Goal: Task Accomplishment & Management: Manage account settings

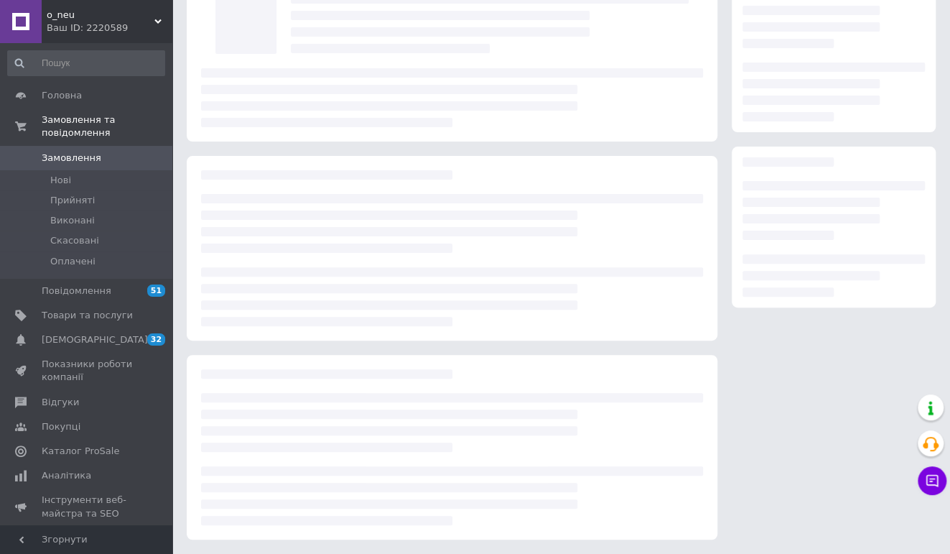
scroll to position [17, 0]
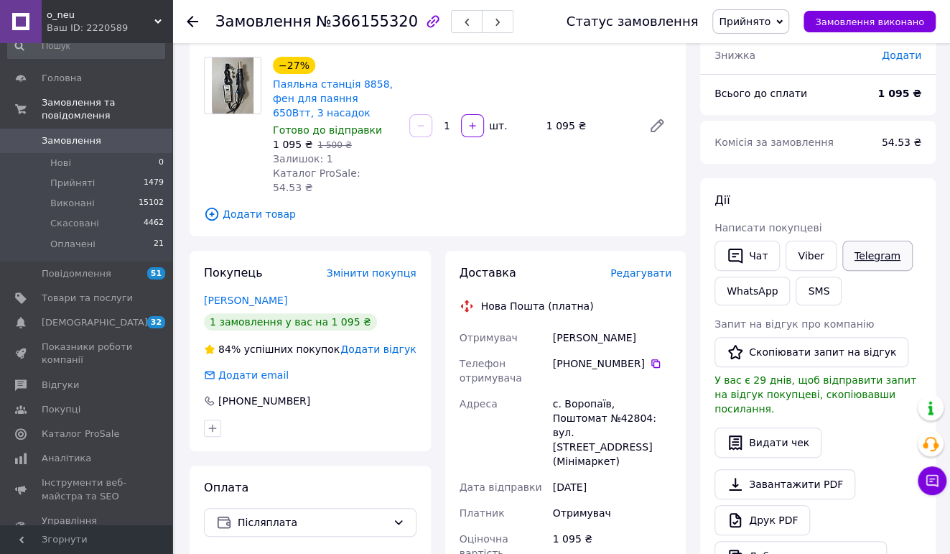
click at [866, 260] on link "Telegram" at bounding box center [878, 256] width 70 height 30
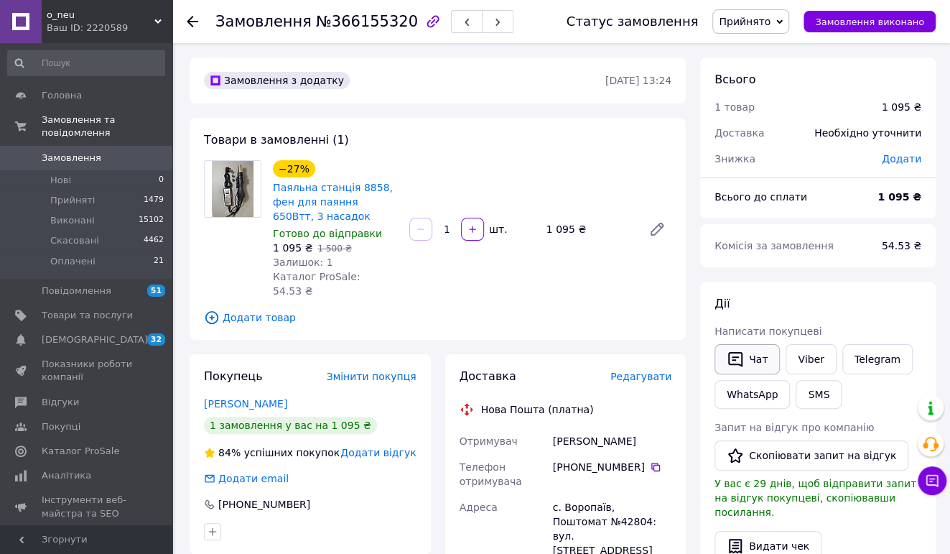
click at [738, 359] on icon "button" at bounding box center [735, 359] width 17 height 17
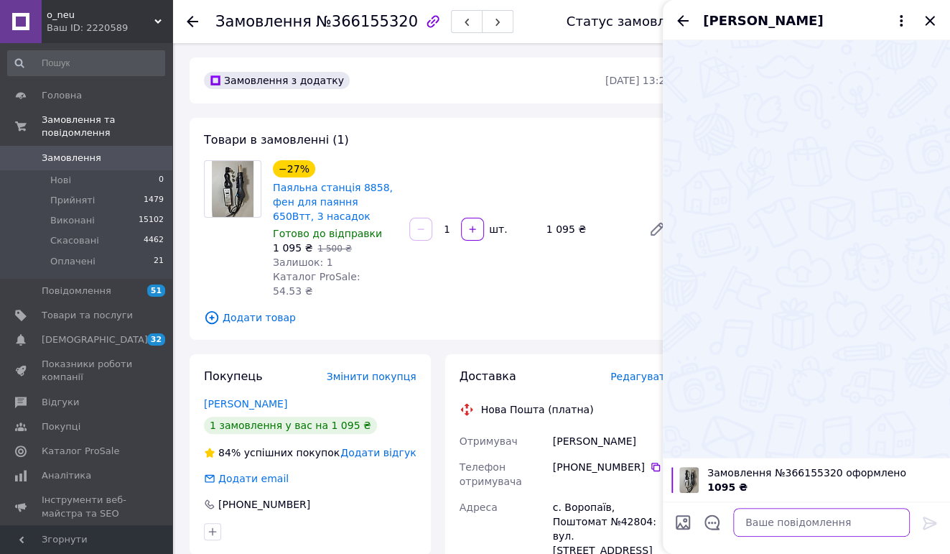
paste textarea "добрий день. замовлення актуальне?"
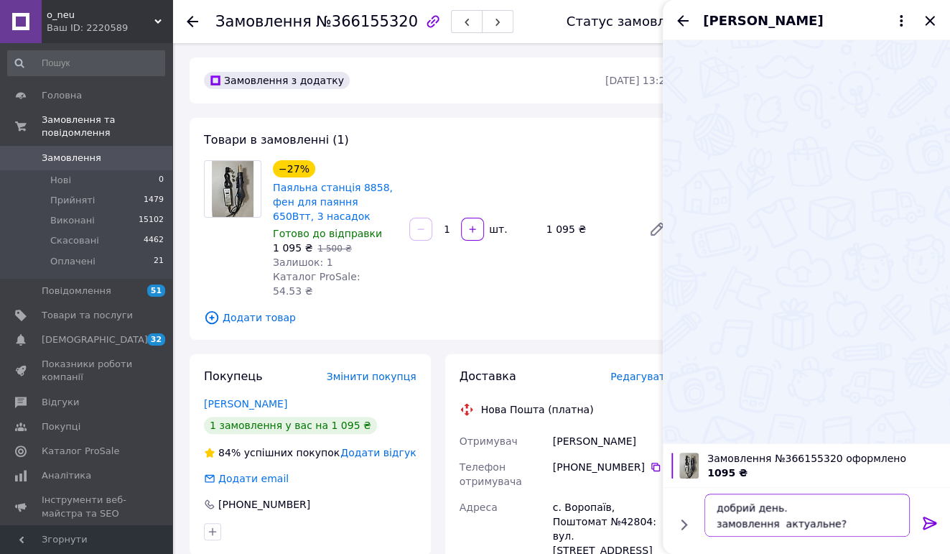
type textarea "добрий день. замовлення актуальне?"
click at [926, 524] on icon at bounding box center [930, 523] width 14 height 13
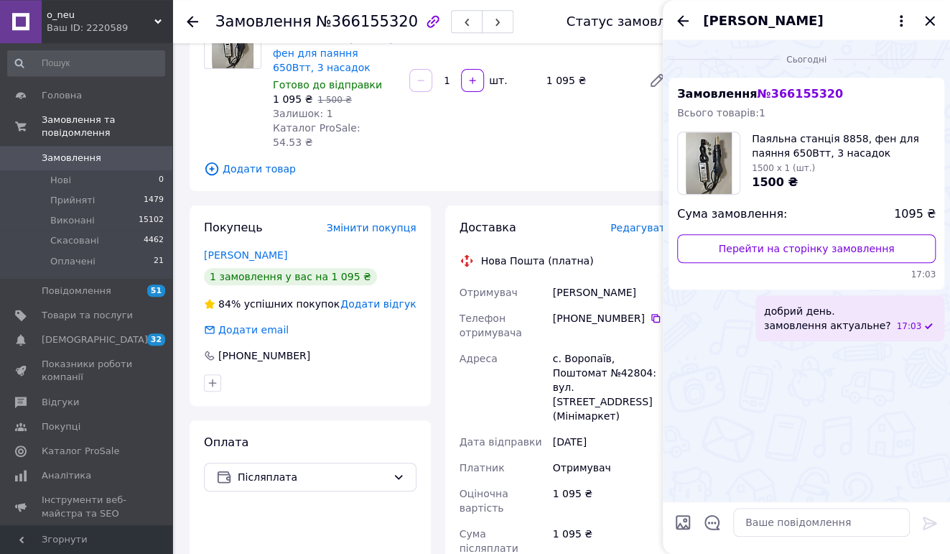
scroll to position [151, 0]
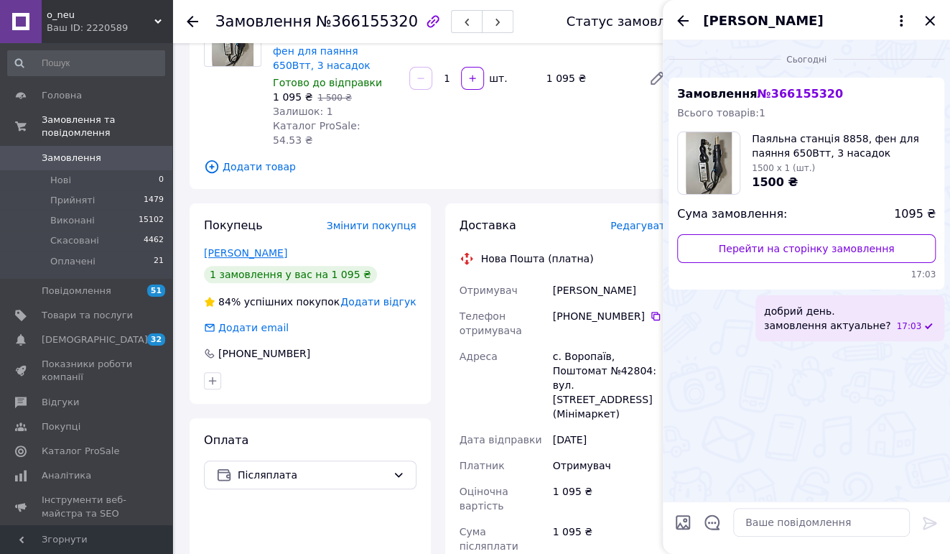
click at [216, 247] on link "Войтенко Андрей" at bounding box center [245, 252] width 83 height 11
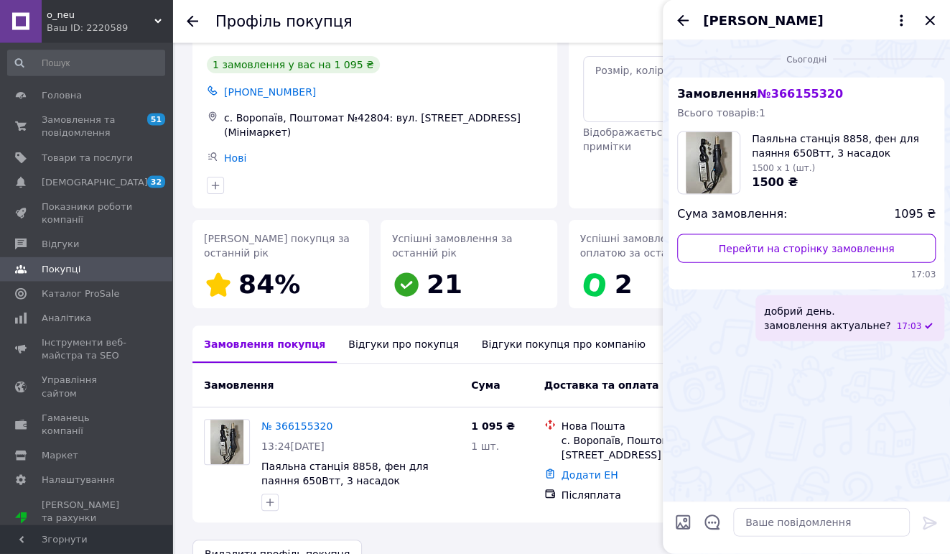
scroll to position [75, 0]
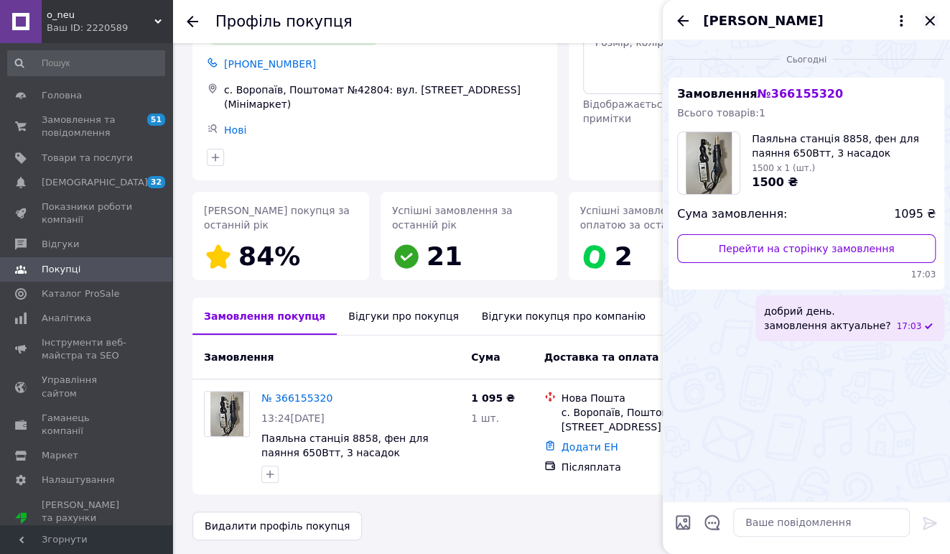
click at [930, 17] on icon "Закрити" at bounding box center [930, 20] width 17 height 17
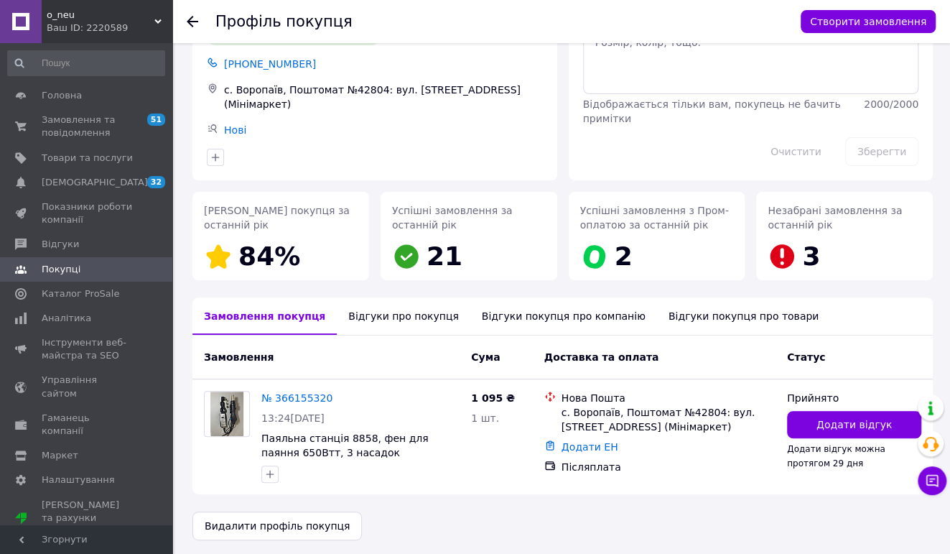
click at [379, 308] on div "Відгуки про покупця" at bounding box center [403, 315] width 133 height 37
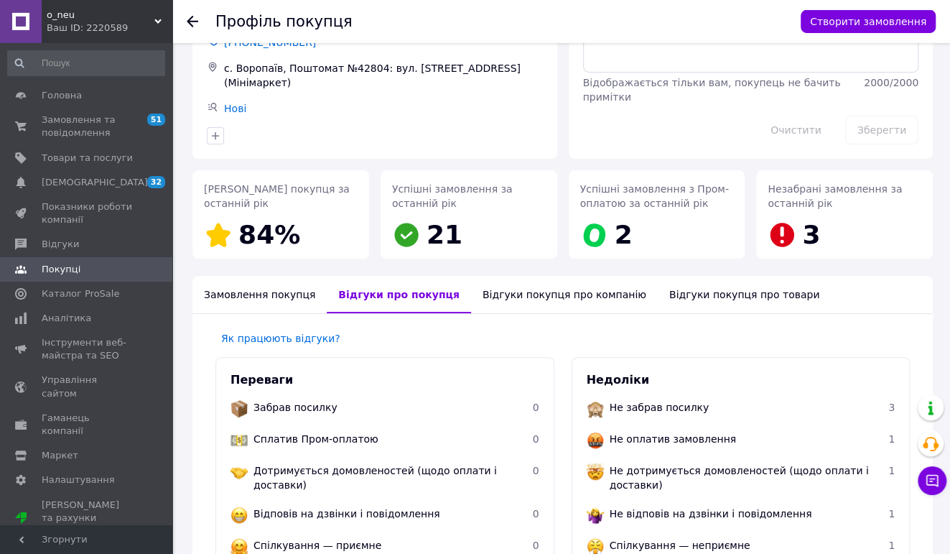
scroll to position [0, 0]
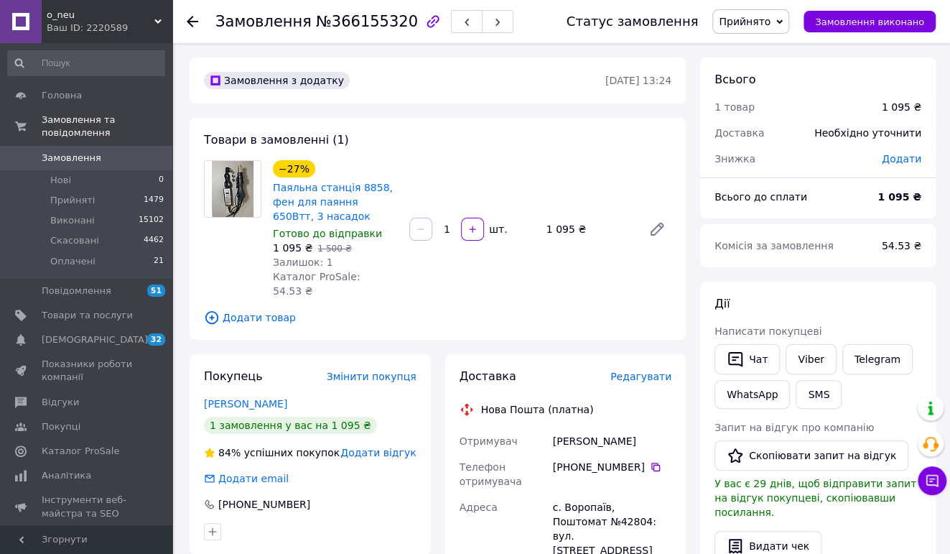
click at [75, 155] on span "Замовлення" at bounding box center [72, 158] width 60 height 13
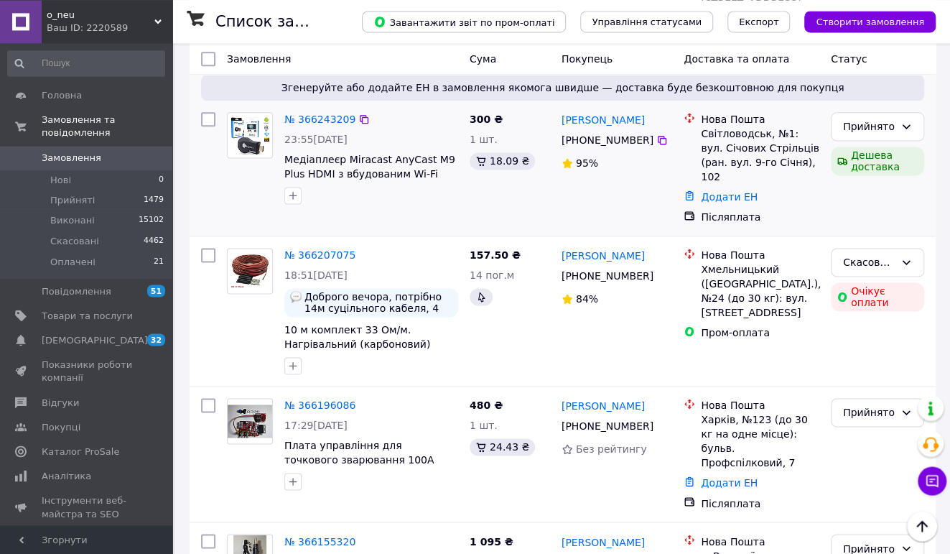
scroll to position [984, 0]
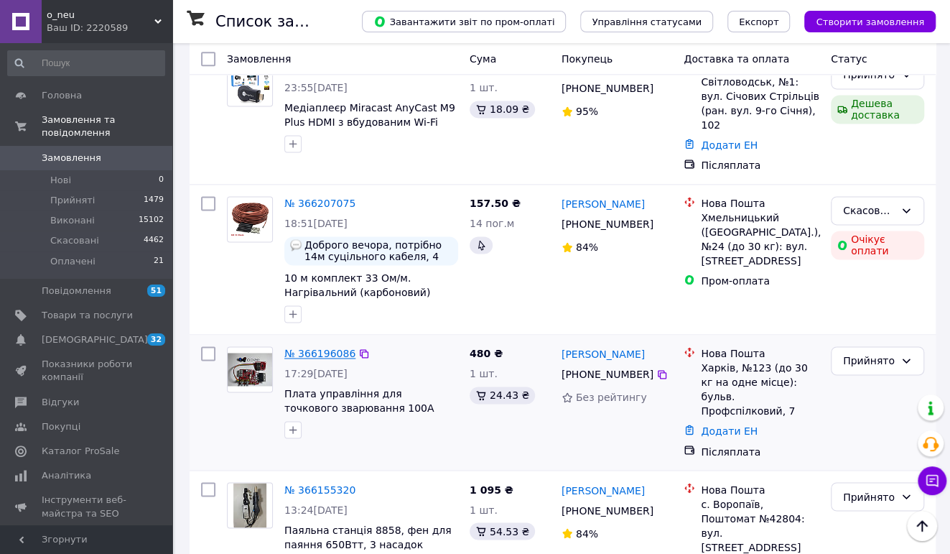
click at [333, 348] on link "№ 366196086" at bounding box center [319, 353] width 71 height 11
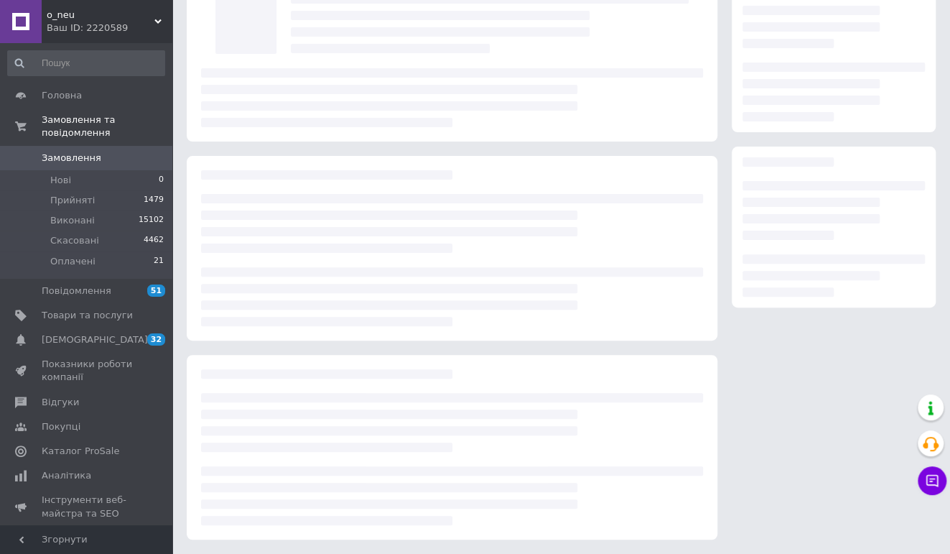
scroll to position [103, 0]
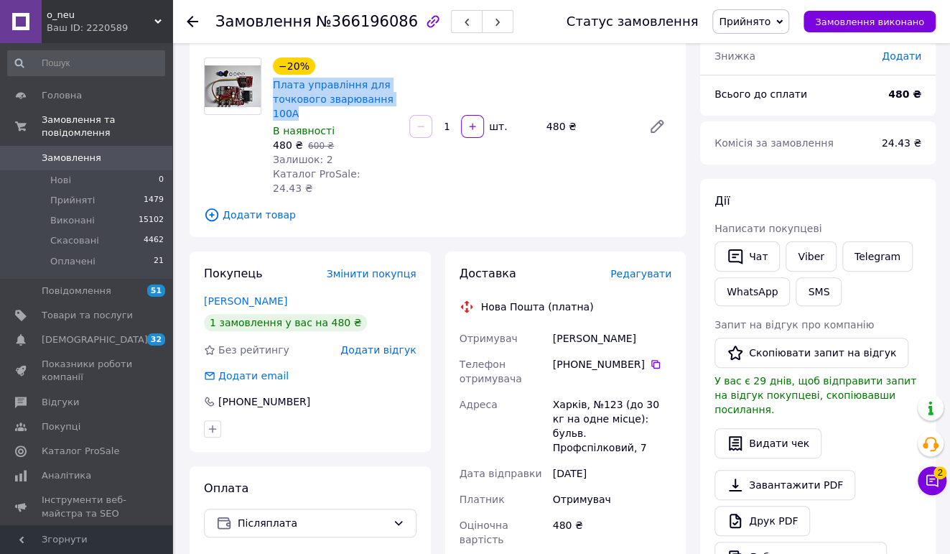
drag, startPoint x: 272, startPoint y: 80, endPoint x: 360, endPoint y: 114, distance: 93.9
click at [360, 114] on div "Плата управління для точкового зварювання 100А" at bounding box center [336, 99] width 128 height 46
copy link "Плата управління для точкового зварювання 100А"
click at [650, 358] on icon at bounding box center [655, 363] width 11 height 11
drag, startPoint x: 649, startPoint y: 320, endPoint x: 550, endPoint y: 327, distance: 99.3
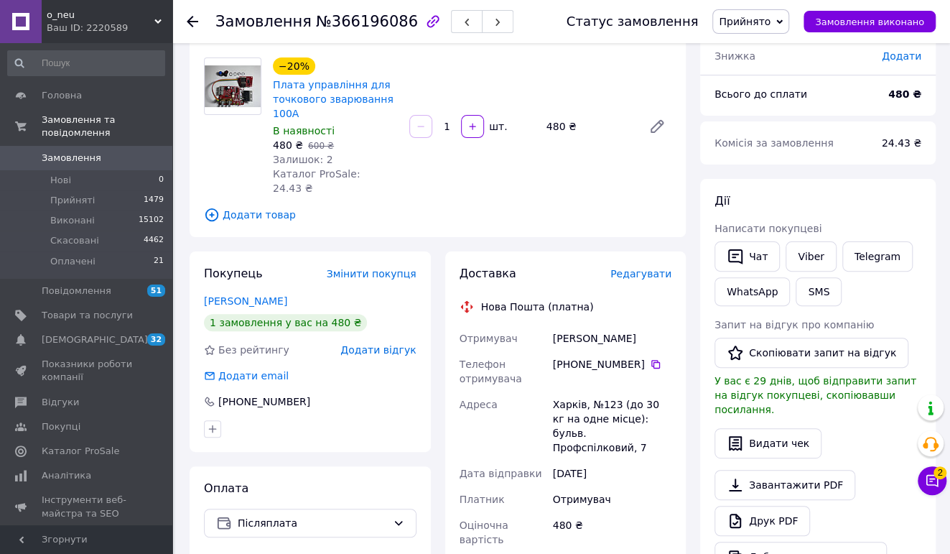
click at [550, 327] on div "Отримувач Щирый Анатолий Телефон отримувача +380 68 757 36 70   Адреса Харків, …" at bounding box center [566, 499] width 218 height 348
copy div "Отримувач Щирый Анатолий"
click at [573, 392] on div "Харків, №123 (до 30 кг на одне місце): бульв. Профспілковий, 7" at bounding box center [612, 426] width 124 height 69
click at [571, 392] on div "Харків, №123 (до 30 кг на одне місце): бульв. Профспілковий, 7" at bounding box center [612, 426] width 124 height 69
copy div "Харків"
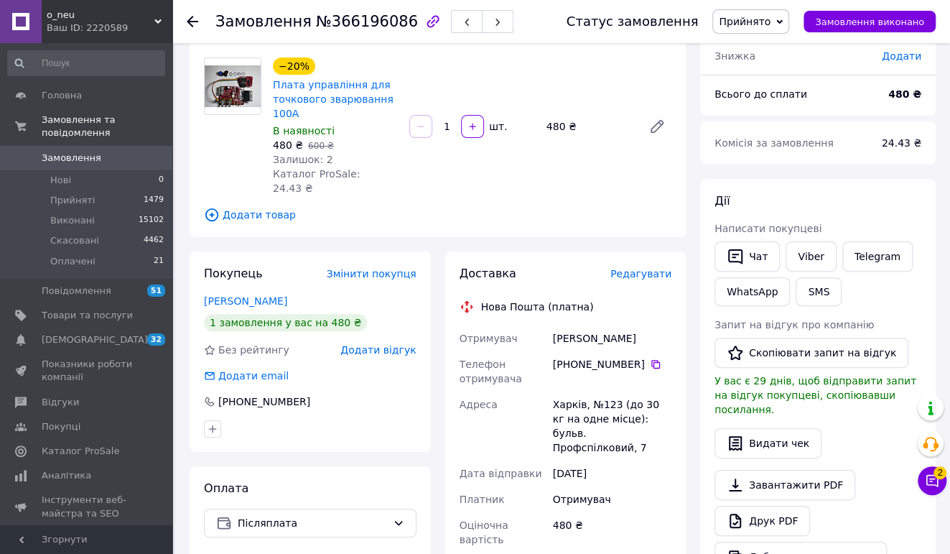
click at [606, 392] on div "Харків, №123 (до 30 кг на одне місце): бульв. Профспілковий, 7" at bounding box center [612, 426] width 124 height 69
copy div "123"
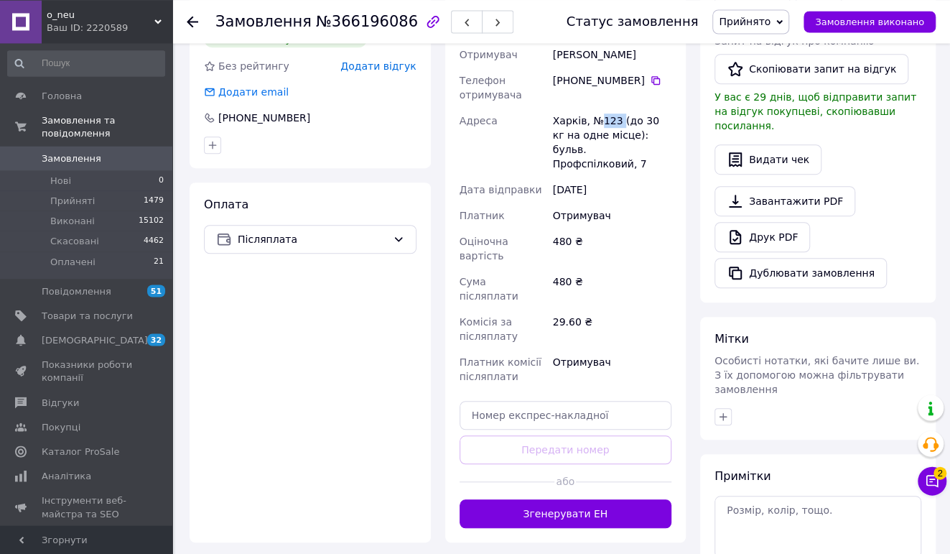
scroll to position [406, 0]
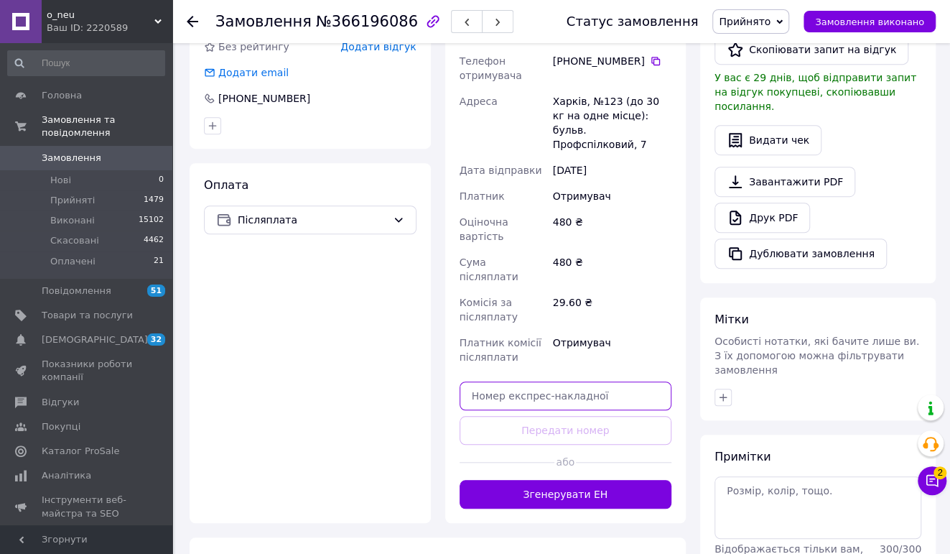
paste input "20451269188837"
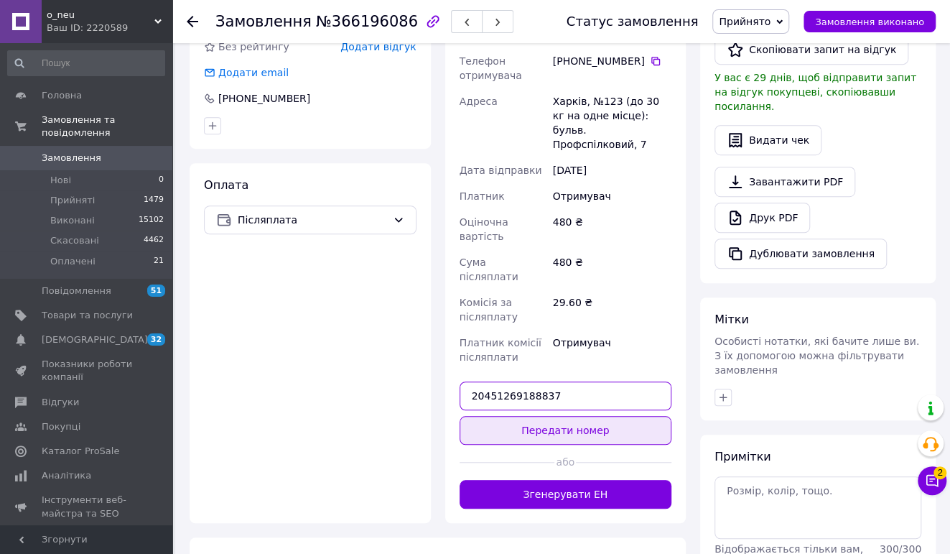
type input "20451269188837"
click at [593, 416] on button "Передати номер" at bounding box center [566, 430] width 213 height 29
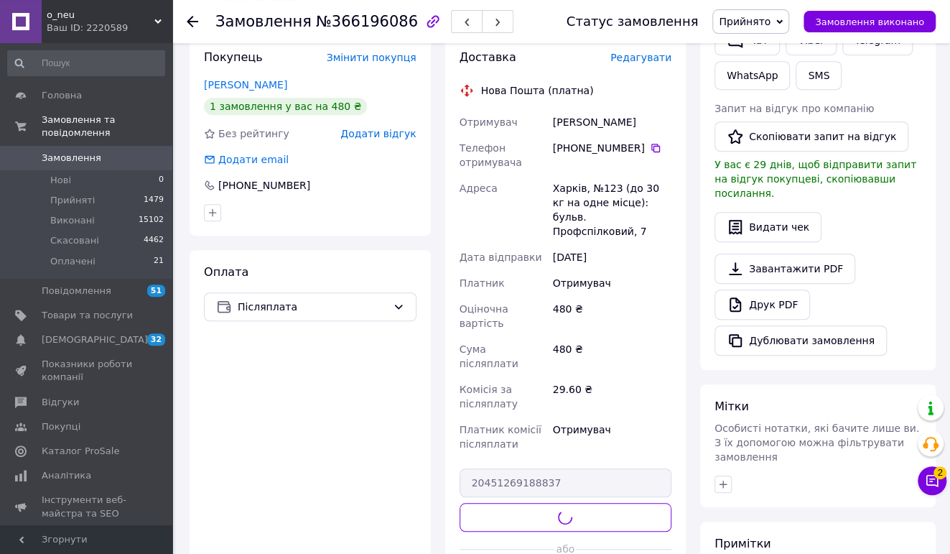
scroll to position [254, 0]
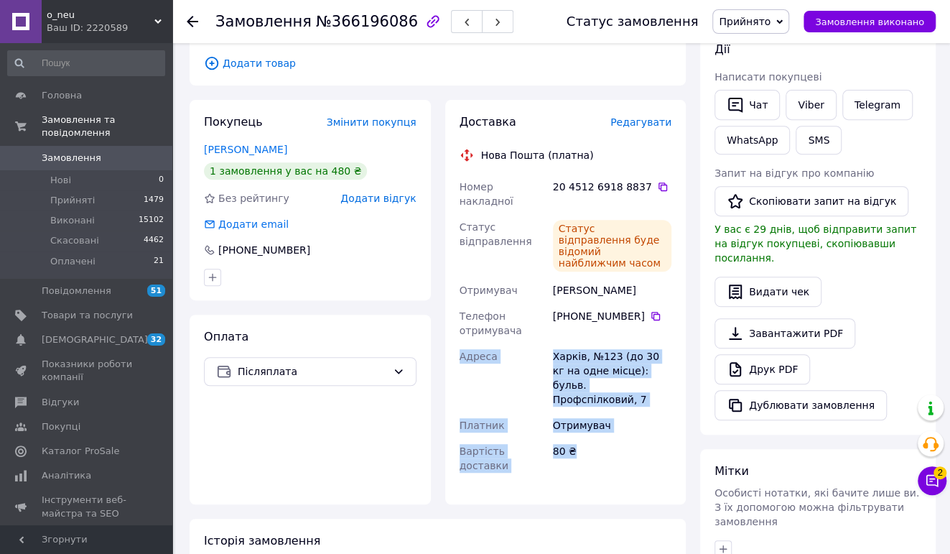
drag, startPoint x: 481, startPoint y: 134, endPoint x: 567, endPoint y: 251, distance: 145.0
click at [593, 389] on div "Доставка Редагувати Нова Пошта (платна) Номер накладної 20 4512 6918 8837   Ста…" at bounding box center [566, 302] width 213 height 376
copy div "Адреса Харків, №123 (до 30 кг на одне місце): бульв. Профспілковий, 7 Платник О…"
click at [805, 110] on link "Viber" at bounding box center [811, 105] width 50 height 30
click at [928, 473] on icon at bounding box center [932, 480] width 14 height 14
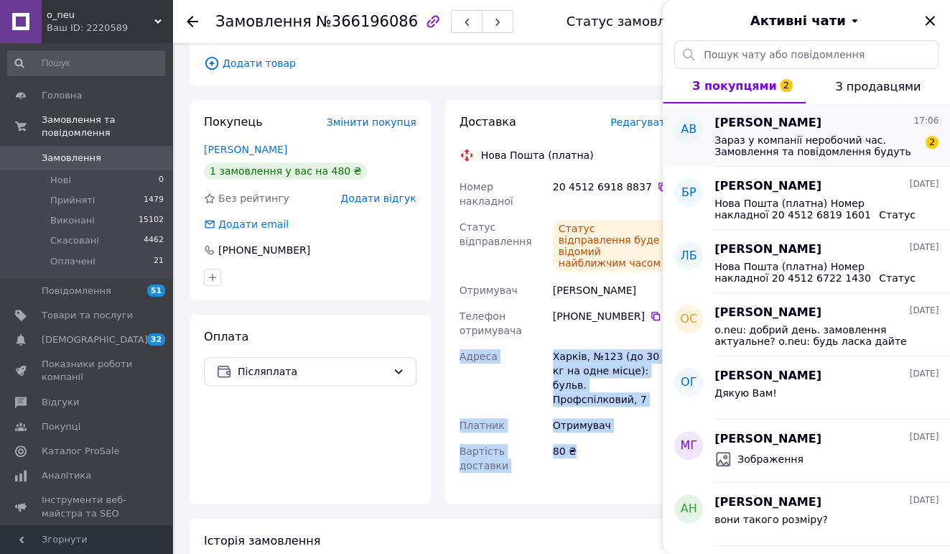
click at [795, 134] on span "Зараз у компанії неробочий час. Замовлення та повідомлення будуть оброблені з 1…" at bounding box center [817, 145] width 204 height 23
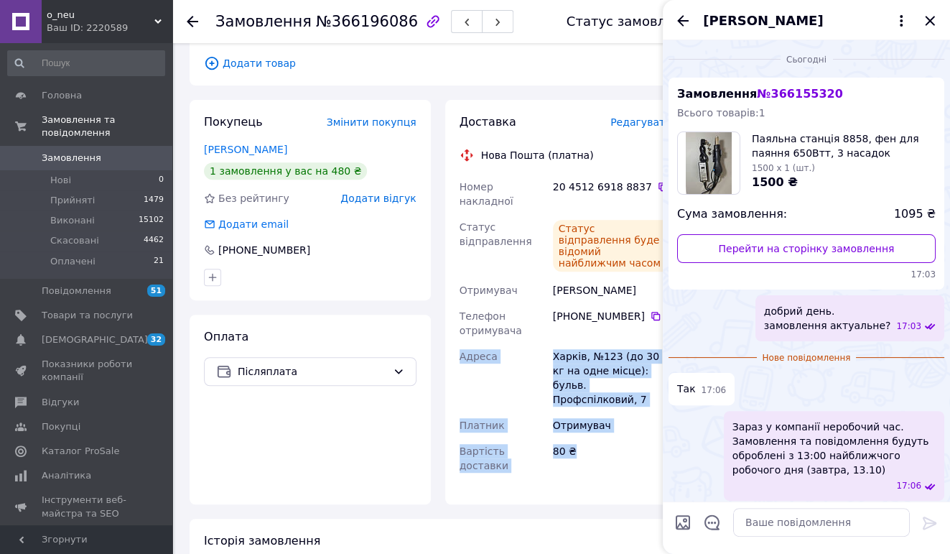
scroll to position [5, 0]
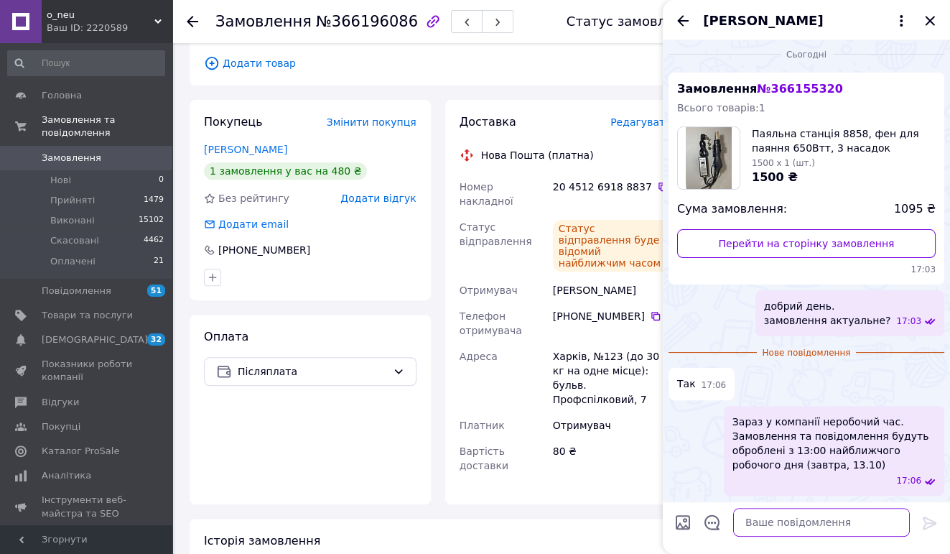
click at [776, 524] on textarea at bounding box center [821, 522] width 177 height 29
click at [769, 512] on textarea at bounding box center [821, 522] width 177 height 29
click at [773, 520] on textarea at bounding box center [821, 522] width 177 height 29
click at [290, 420] on div "Оплата Післяплата" at bounding box center [310, 410] width 241 height 190
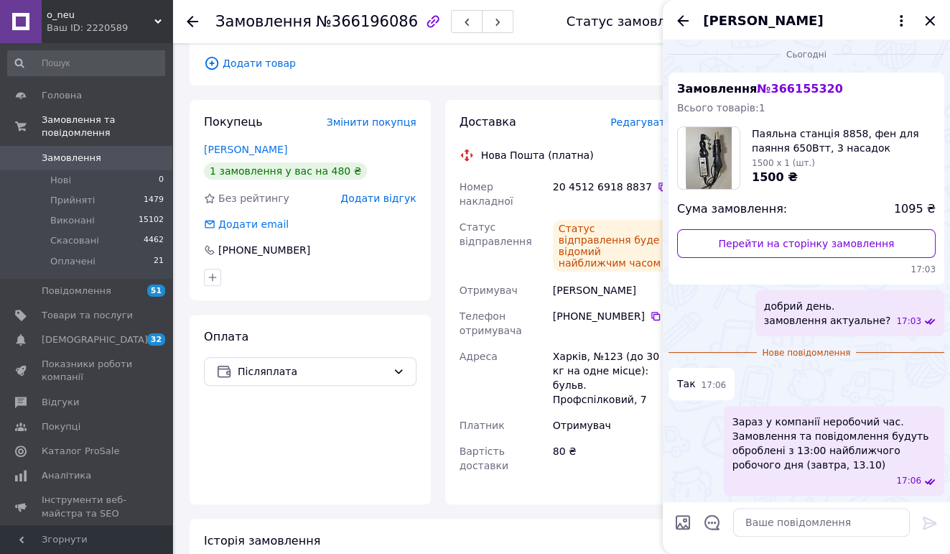
click at [75, 154] on span "Замовлення" at bounding box center [72, 158] width 60 height 13
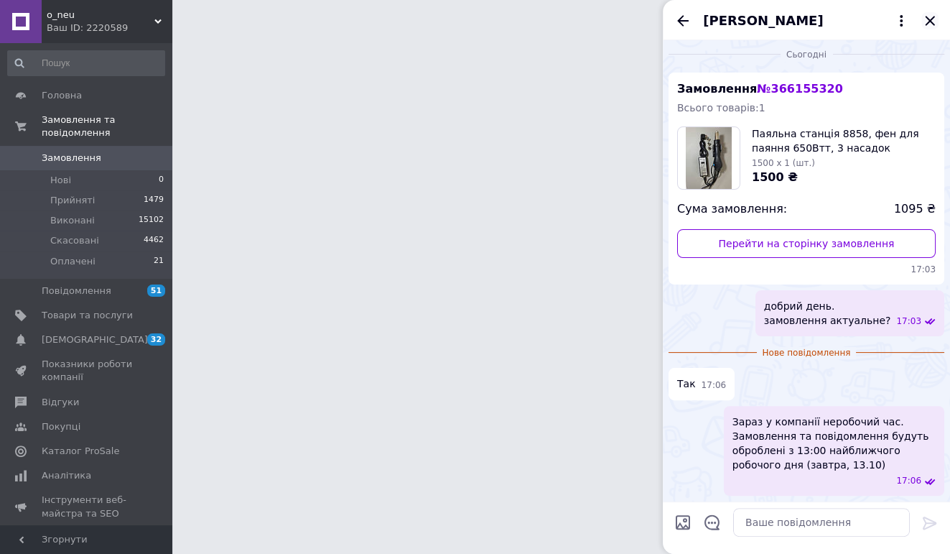
click at [927, 23] on icon "Закрити" at bounding box center [930, 20] width 17 height 17
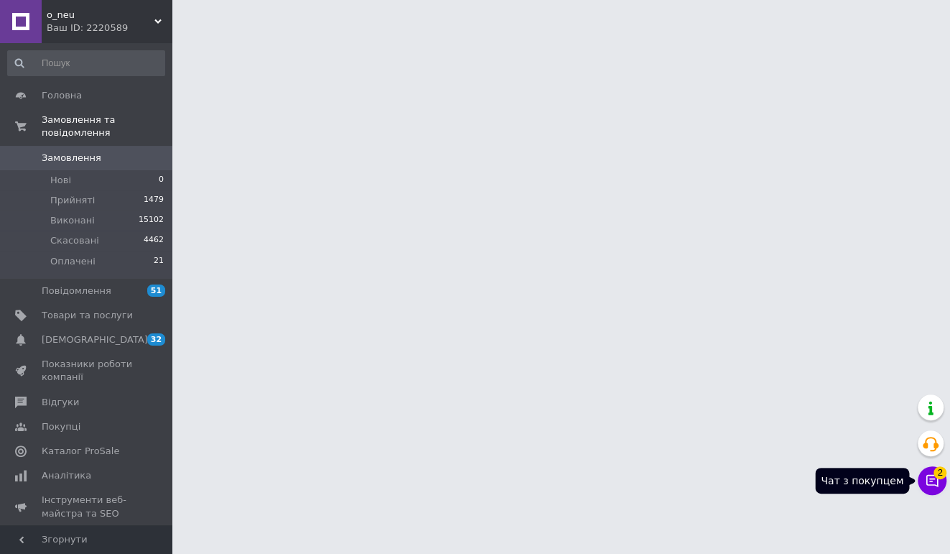
click at [935, 481] on icon at bounding box center [932, 480] width 14 height 14
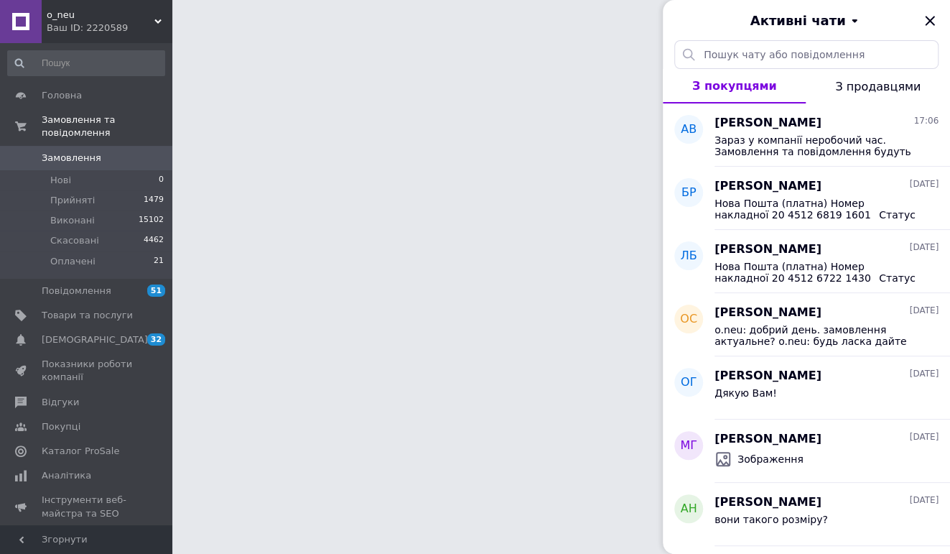
click at [522, 36] on html "o_neu Ваш ID: 2220589 Сайт o_neu Кабінет покупця Перевірити стан системи Сторін…" at bounding box center [475, 18] width 950 height 36
drag, startPoint x: 926, startPoint y: 21, endPoint x: 854, endPoint y: 128, distance: 128.9
click at [843, 142] on span "Зараз у компанії неробочий час. Замовлення та повідомлення будуть оброблені з 1…" at bounding box center [817, 145] width 204 height 23
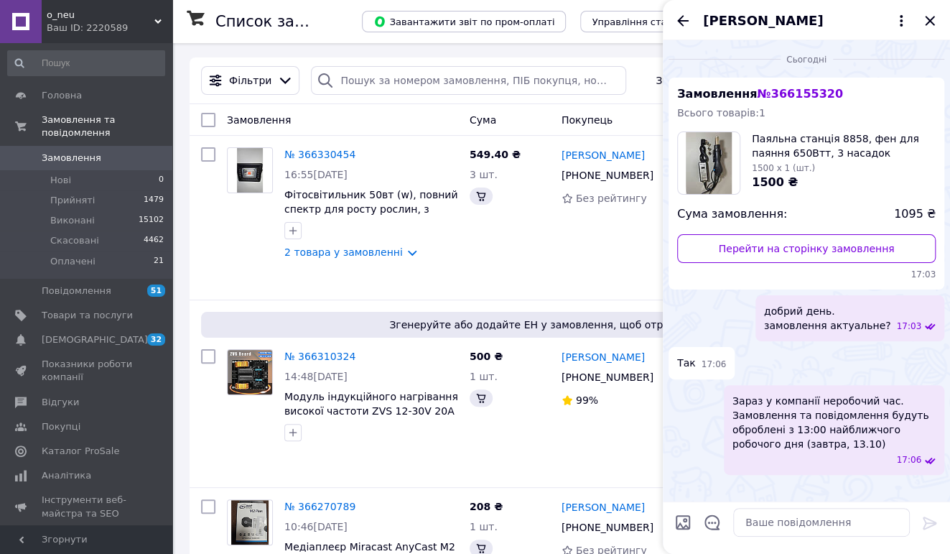
click at [831, 157] on span "Паяльна станція 8858, фен для паяння 650Втт, 3 насадок" at bounding box center [844, 145] width 184 height 29
click at [795, 521] on textarea at bounding box center [821, 522] width 177 height 29
click at [935, 23] on icon "Закрити" at bounding box center [930, 20] width 17 height 17
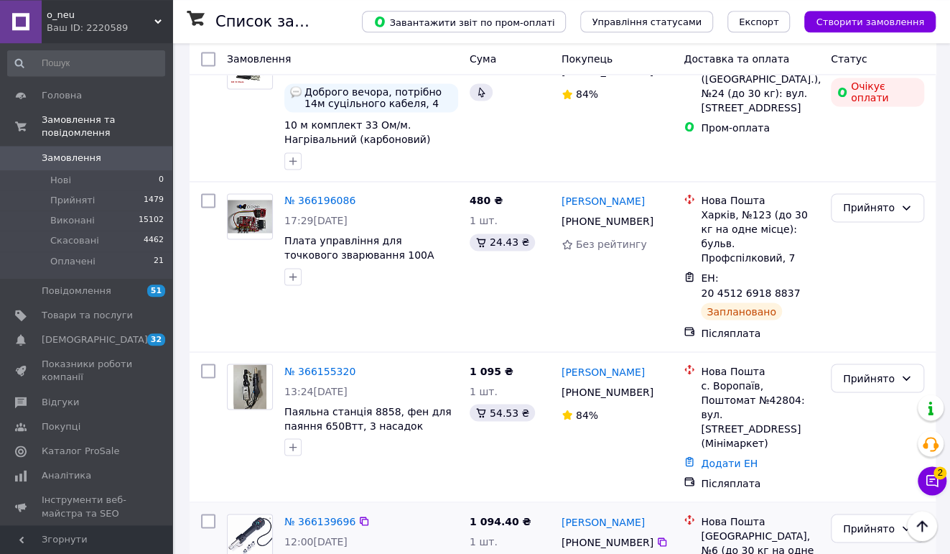
scroll to position [1136, 0]
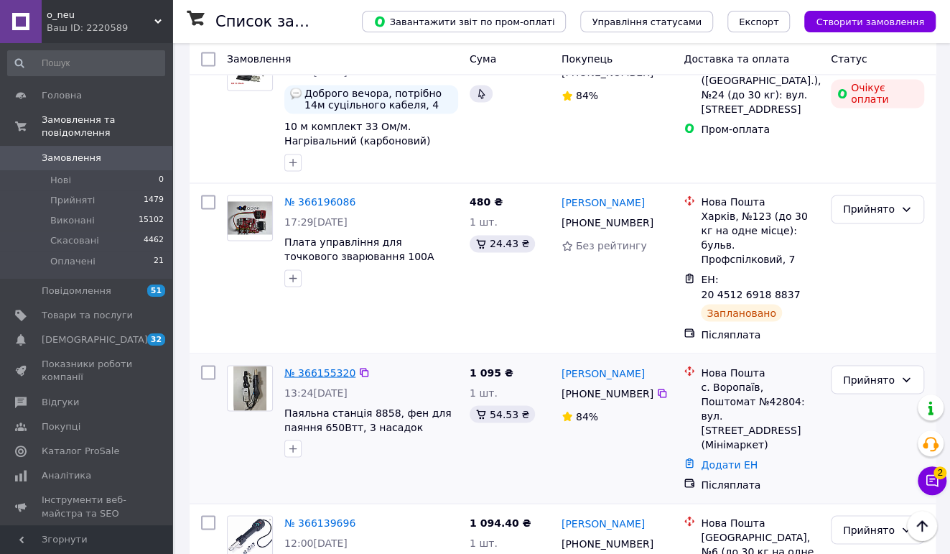
click at [319, 366] on link "№ 366155320" at bounding box center [319, 371] width 71 height 11
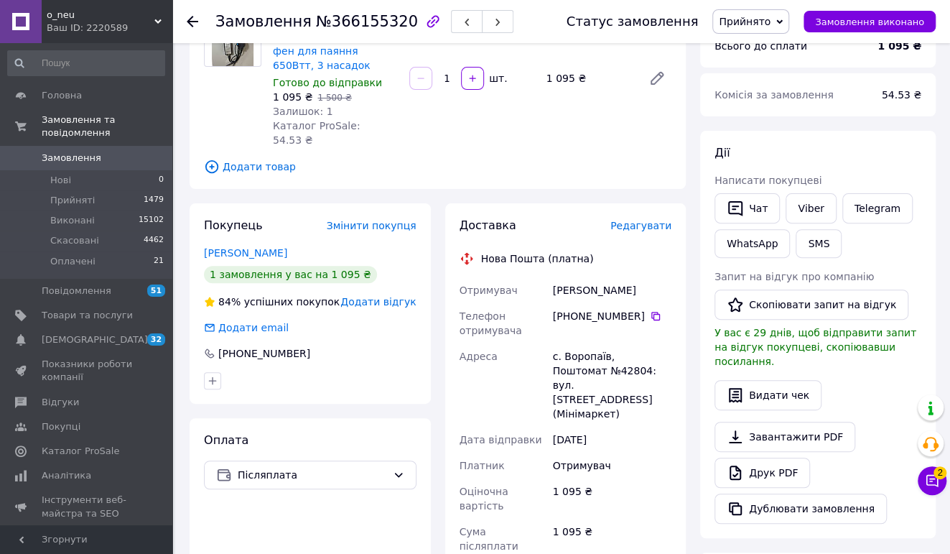
scroll to position [75, 0]
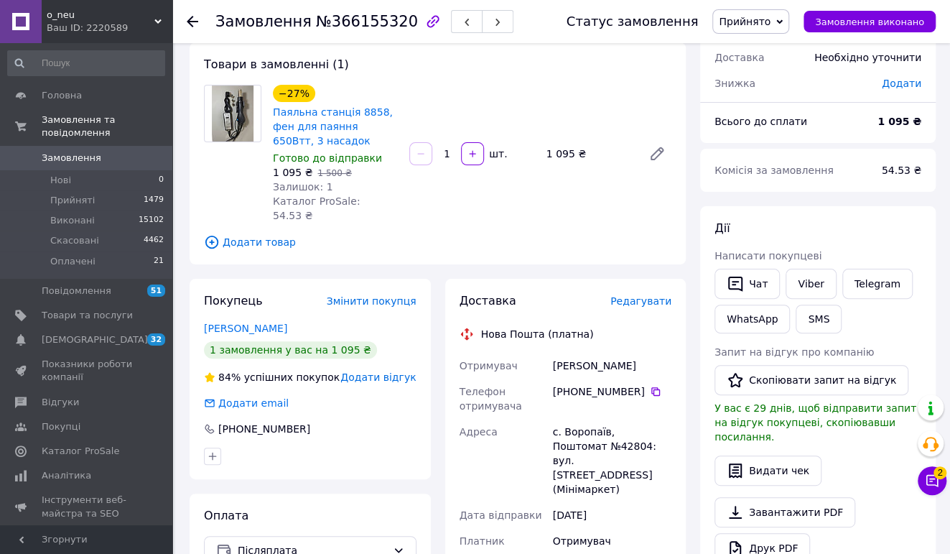
click at [91, 158] on span "Замовлення" at bounding box center [72, 158] width 60 height 13
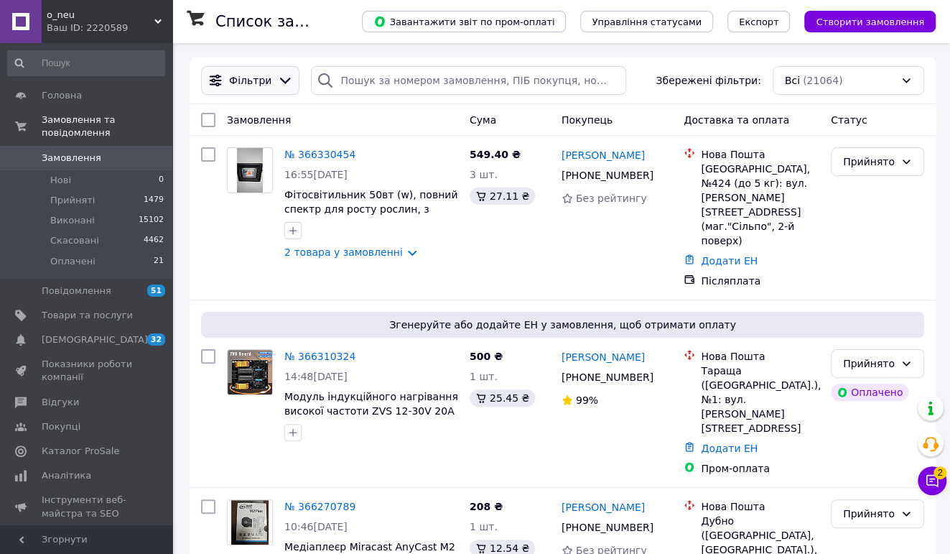
click at [259, 87] on span "Фільтри" at bounding box center [250, 80] width 42 height 14
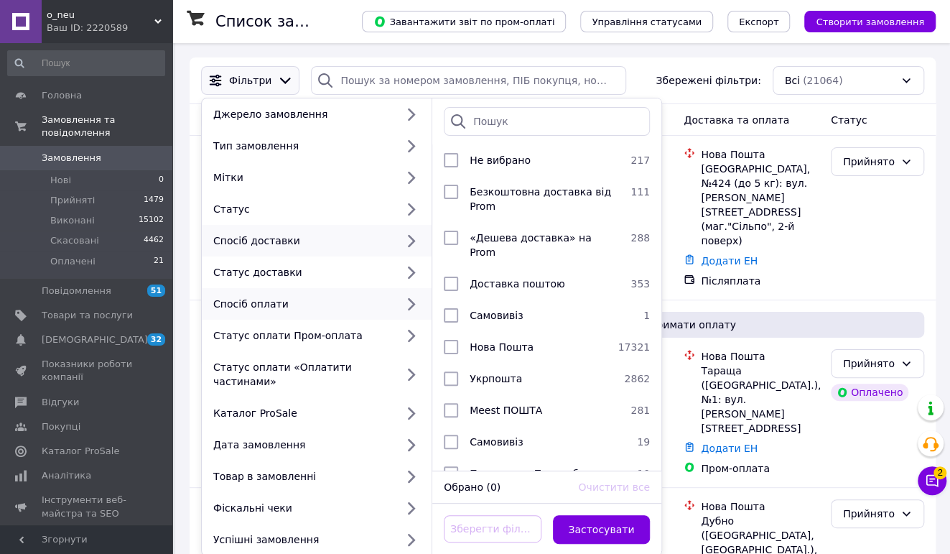
click at [282, 305] on div "Спосіб оплати" at bounding box center [302, 304] width 188 height 14
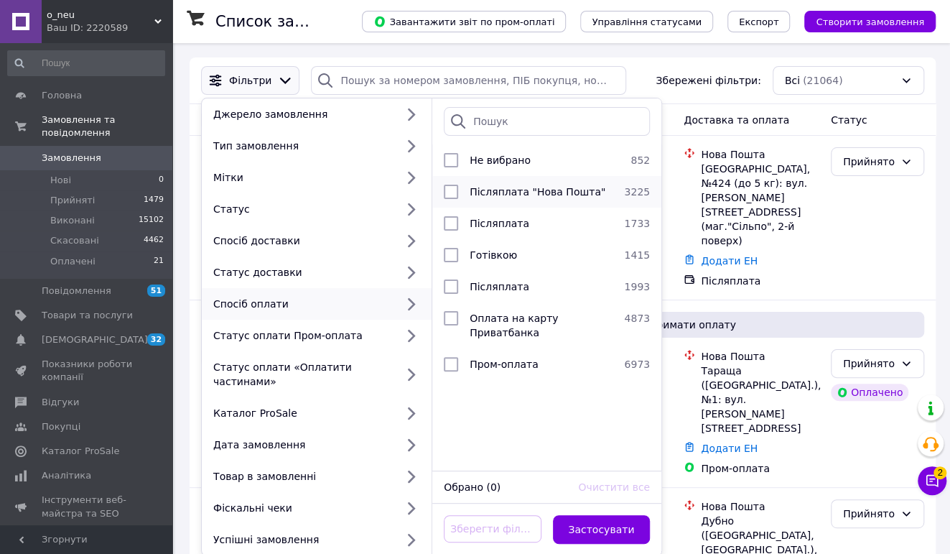
click at [517, 190] on span "Післяплата "Нова Пошта"" at bounding box center [538, 191] width 136 height 11
checkbox input "true"
click at [588, 532] on button "Застосувати" at bounding box center [602, 529] width 98 height 29
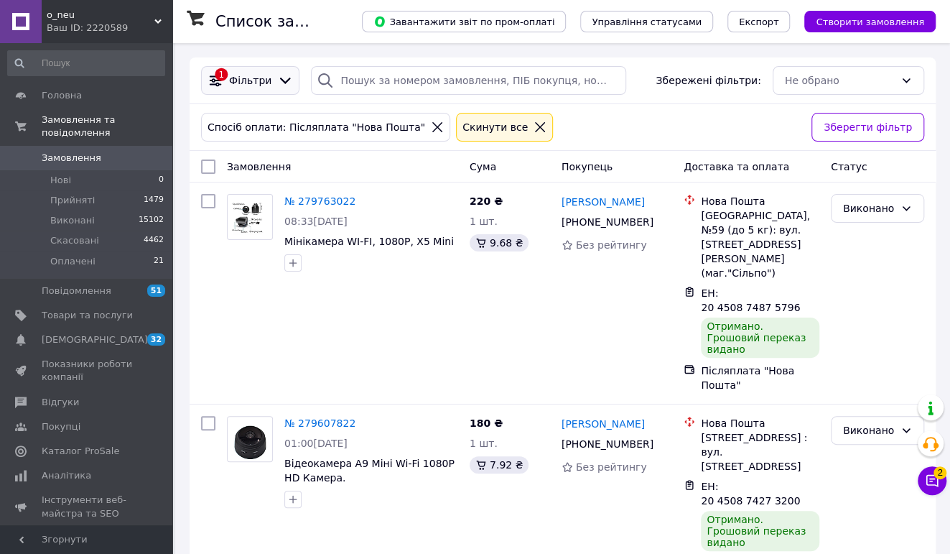
click at [277, 81] on icon at bounding box center [285, 81] width 16 height 16
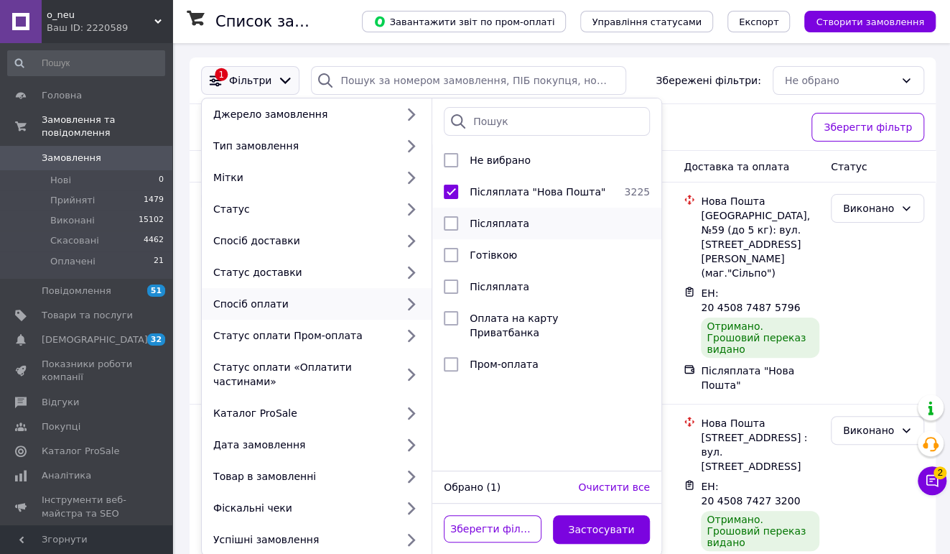
click at [457, 226] on input "checkbox" at bounding box center [451, 223] width 14 height 14
checkbox input "true"
click at [452, 197] on input "checkbox" at bounding box center [451, 192] width 14 height 14
checkbox input "false"
click at [576, 532] on button "Застосувати" at bounding box center [602, 529] width 98 height 29
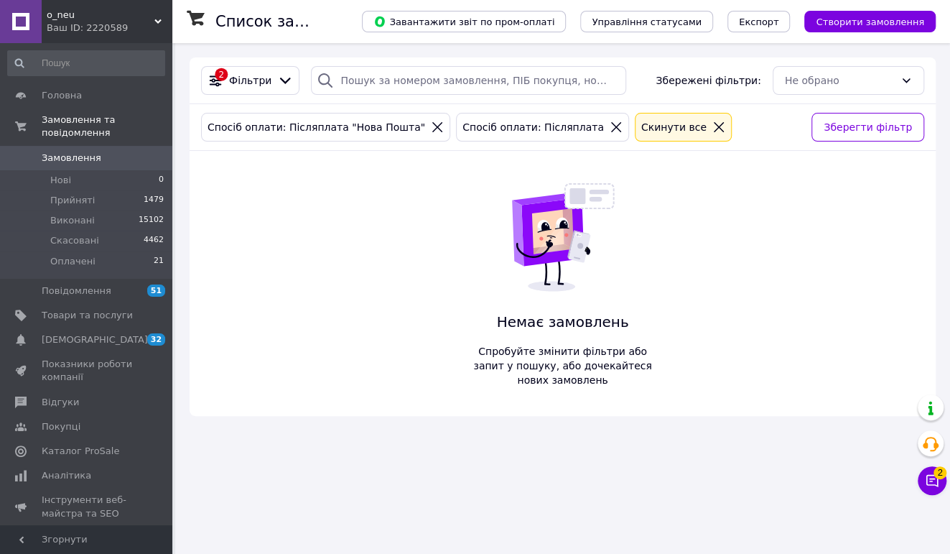
click at [431, 128] on icon at bounding box center [437, 127] width 13 height 13
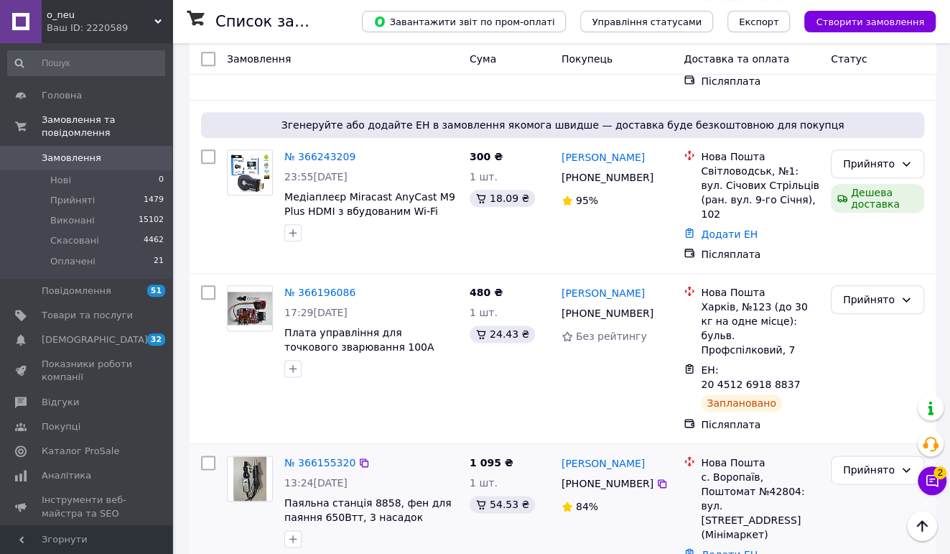
scroll to position [833, 0]
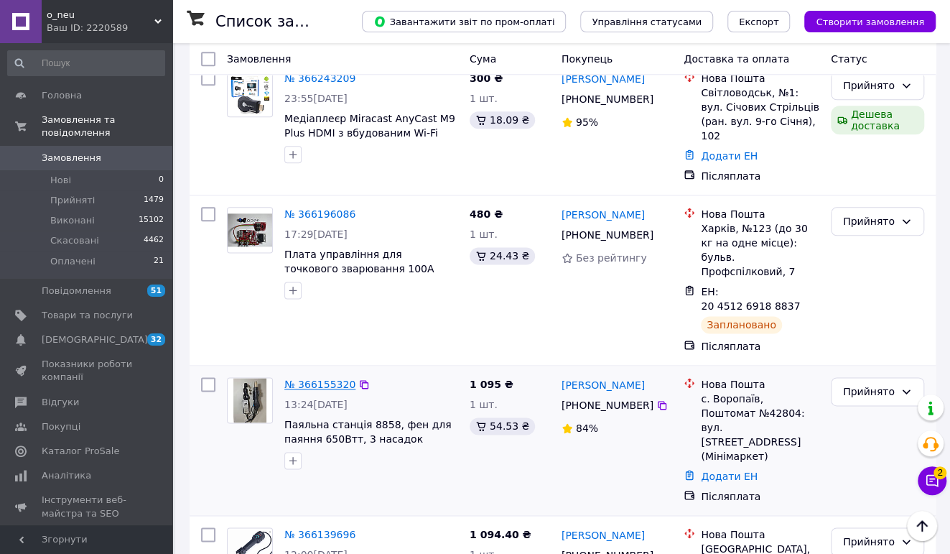
click at [300, 379] on link "№ 366155320" at bounding box center [319, 384] width 71 height 11
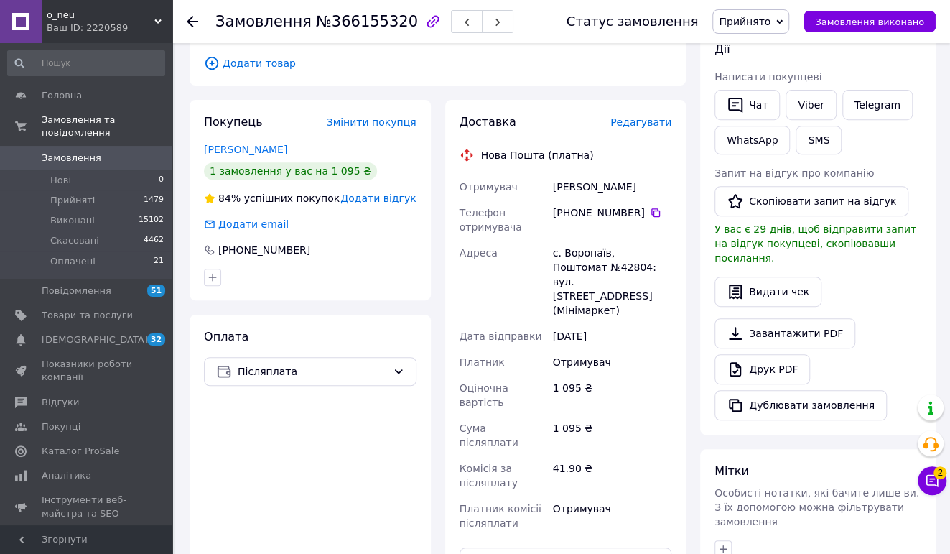
scroll to position [330, 0]
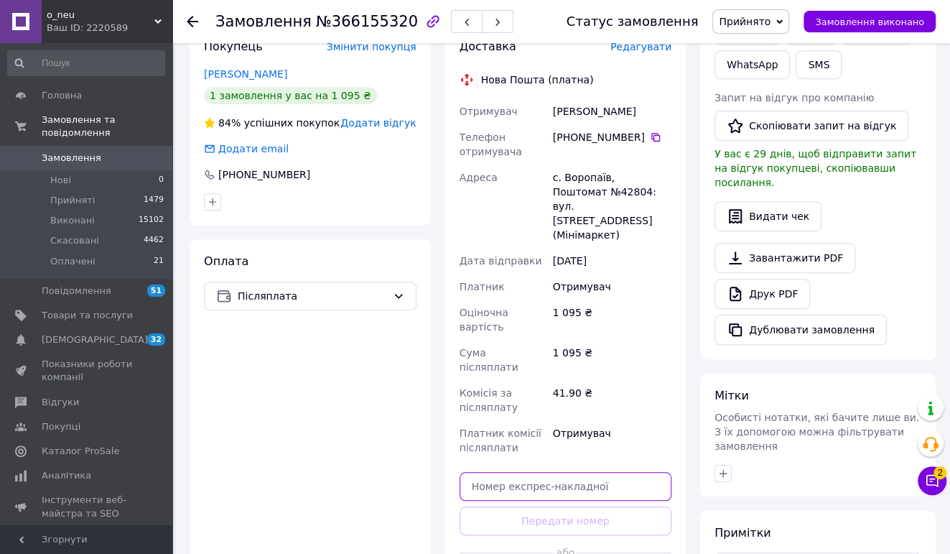
paste input "20451269194603"
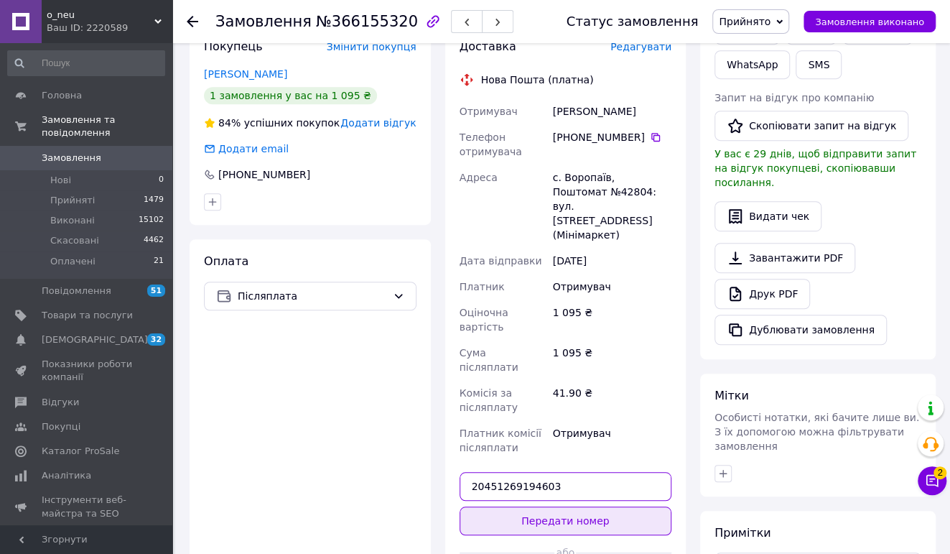
type input "20451269194603"
click at [591, 506] on button "Передати номер" at bounding box center [566, 520] width 213 height 29
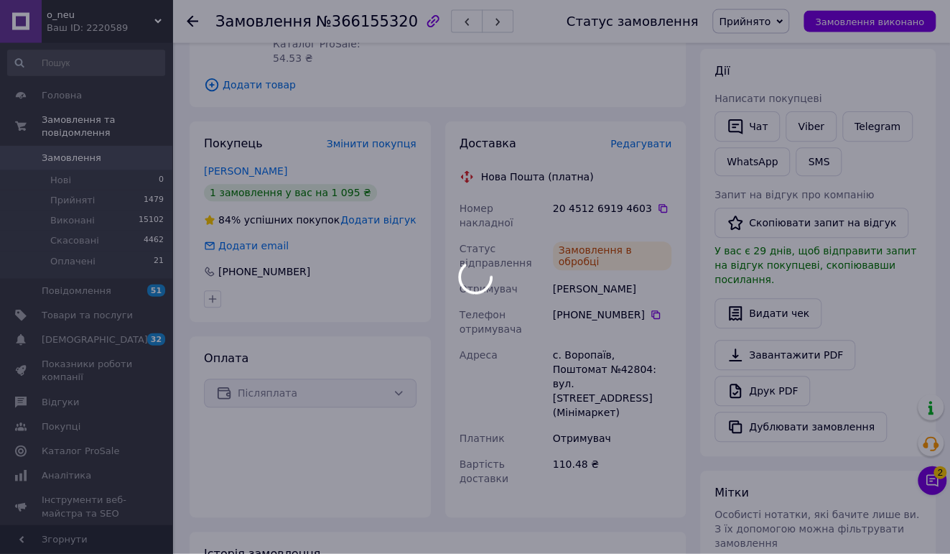
scroll to position [254, 0]
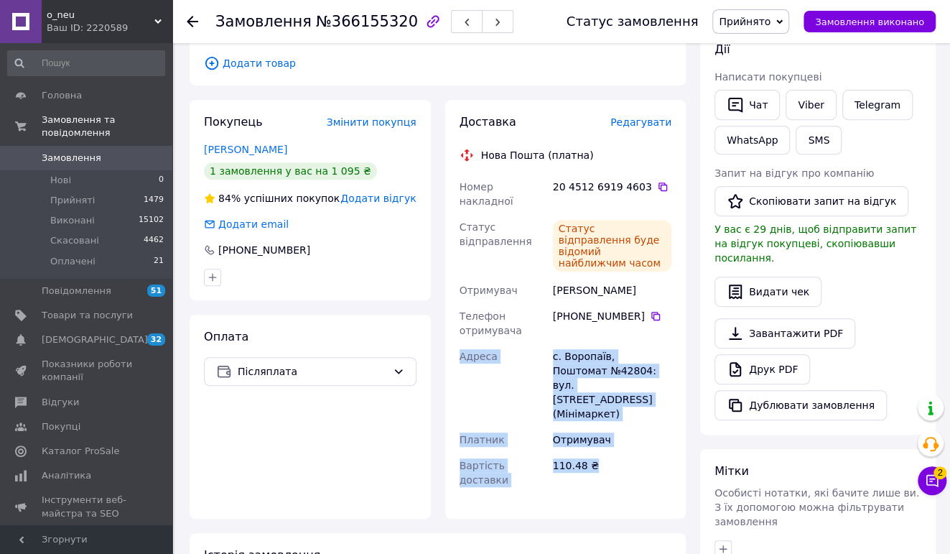
drag, startPoint x: 479, startPoint y: 134, endPoint x: 647, endPoint y: 386, distance: 303.2
click at [647, 386] on div "Доставка Редагувати Нова Пошта (платна) Номер накладної 20 4512 6919 4603   Ста…" at bounding box center [566, 309] width 213 height 390
copy div "Адреса с. Воропаїв, Поштомат №42804: вул. Київська, 39А (Мінімаркет) Платник От…"
click at [754, 113] on button "Чат" at bounding box center [747, 105] width 65 height 30
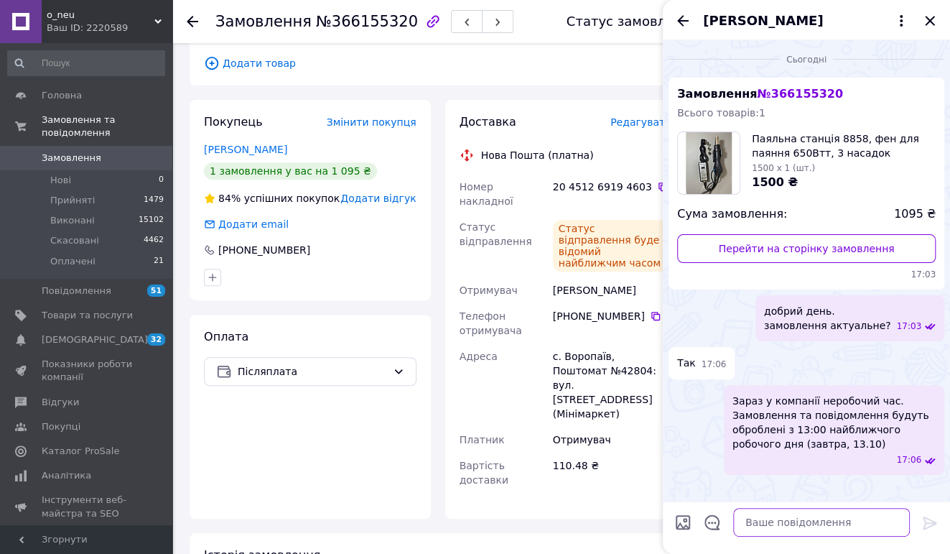
paste textarea "Нова Пошта (платна) Номер накладної 20 4512 6919 4603 Статус відправлення Стату…"
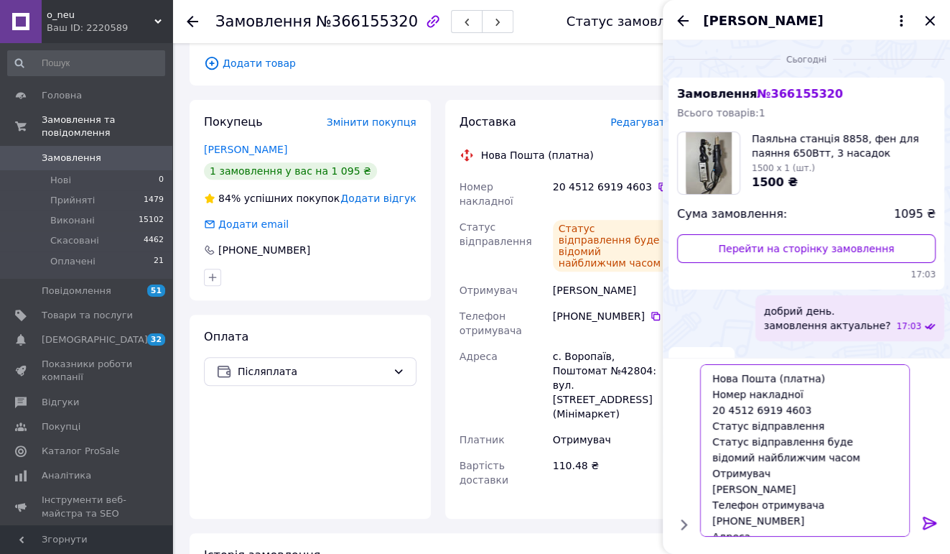
scroll to position [109, 0]
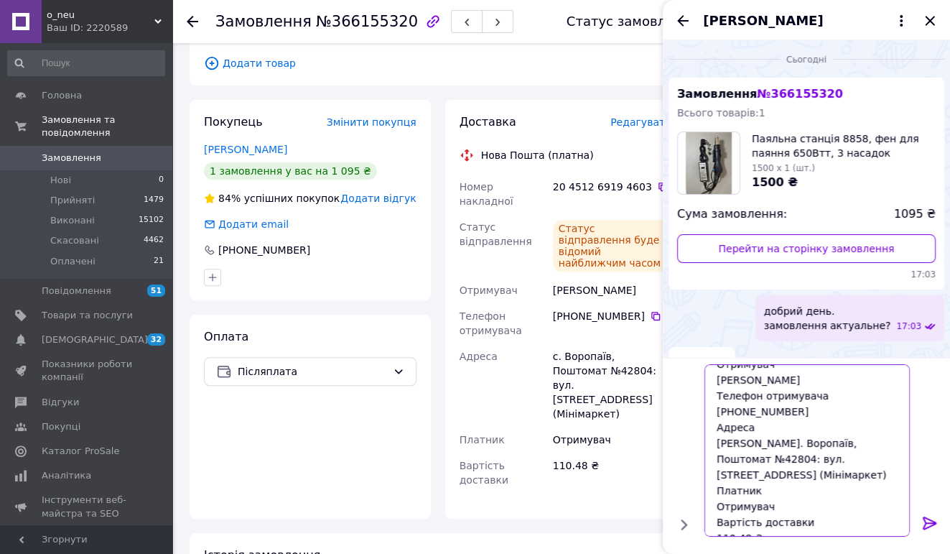
type textarea "Нова Пошта (платна) Номер накладної 20 4512 6919 4603 Статус відправлення Стату…"
click at [930, 521] on icon at bounding box center [930, 522] width 17 height 17
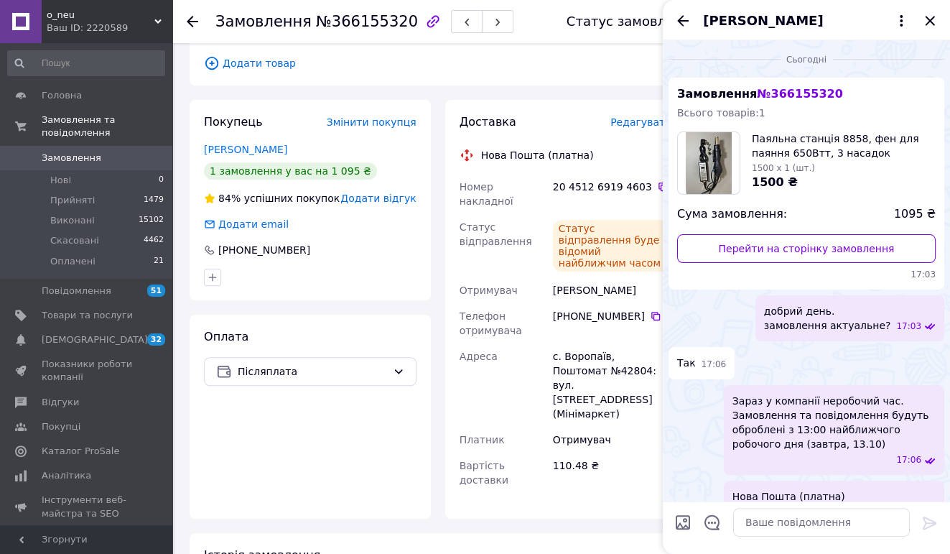
scroll to position [262, 0]
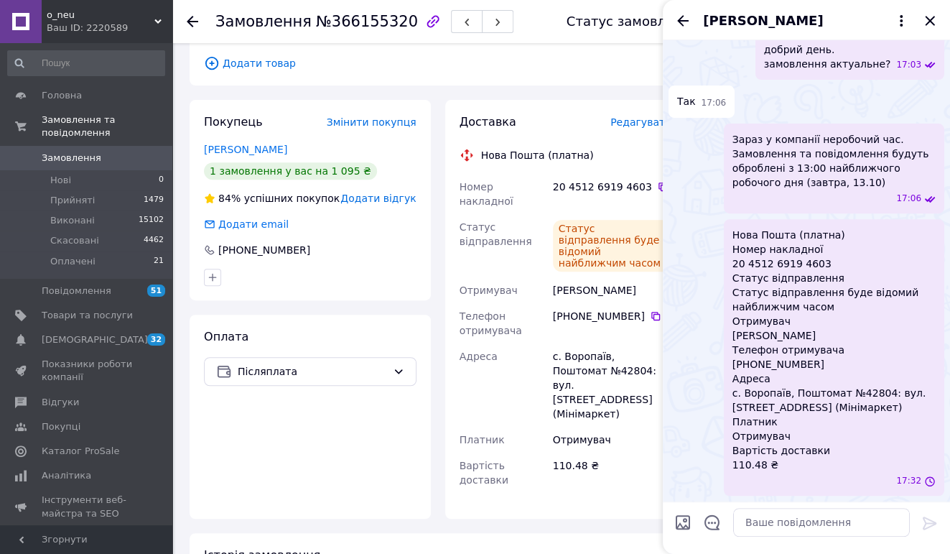
click at [108, 161] on span "Замовлення" at bounding box center [87, 158] width 91 height 13
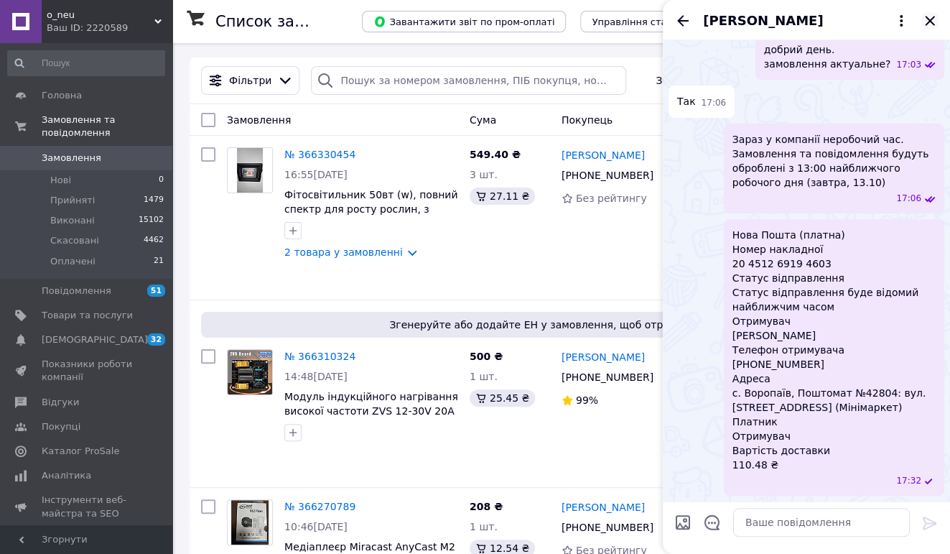
click at [926, 23] on icon "Закрити" at bounding box center [930, 20] width 17 height 17
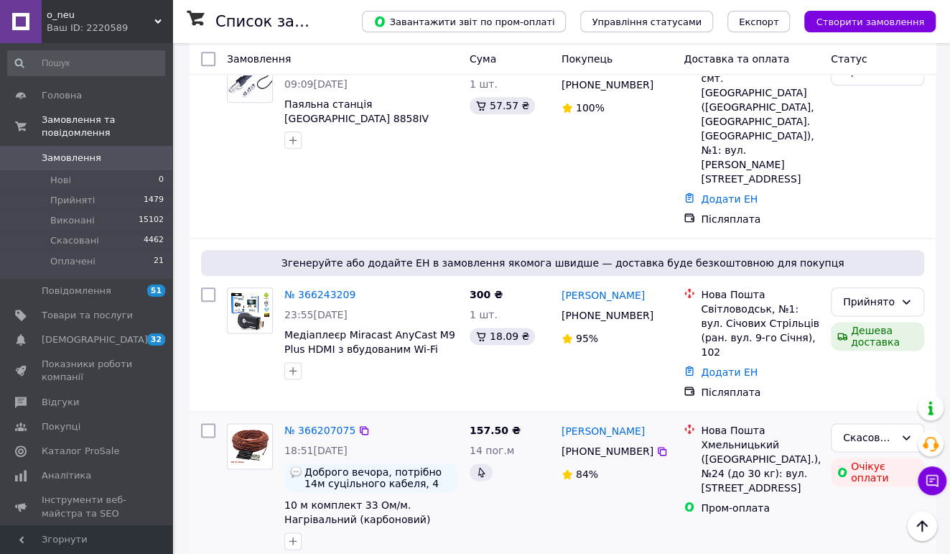
scroll to position [529, 0]
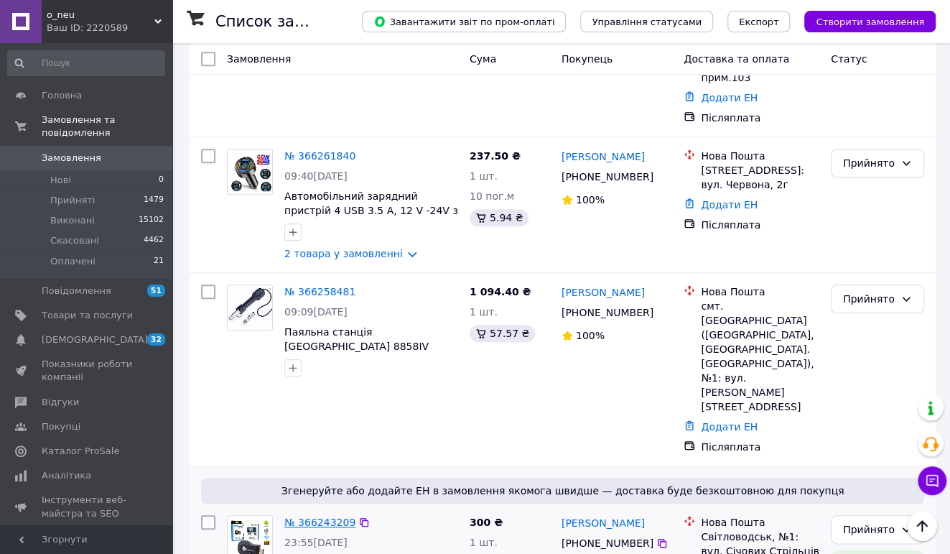
click at [318, 517] on link "№ 366243209" at bounding box center [319, 522] width 71 height 11
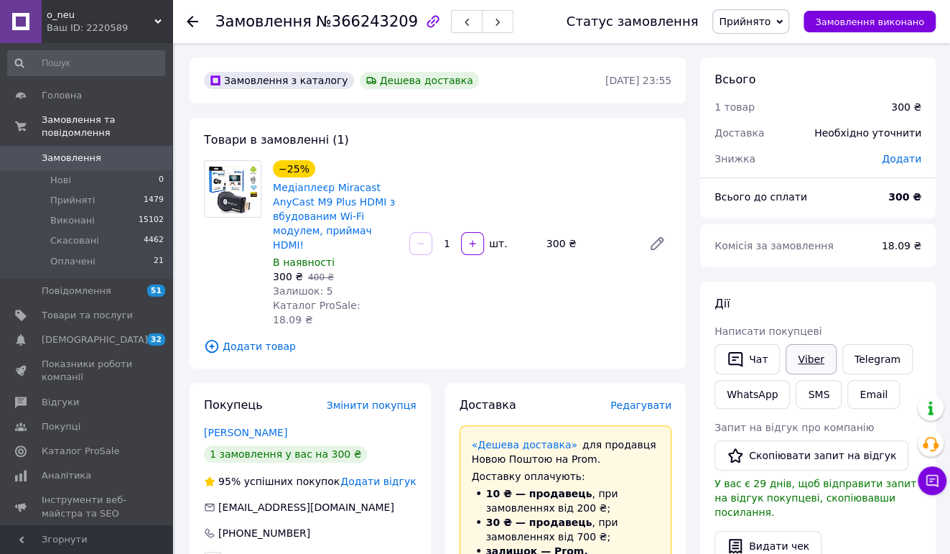
click at [810, 359] on link "Viber" at bounding box center [811, 359] width 50 height 30
click at [758, 389] on link "WhatsApp" at bounding box center [752, 394] width 75 height 29
click at [78, 156] on span "Замовлення" at bounding box center [72, 158] width 60 height 13
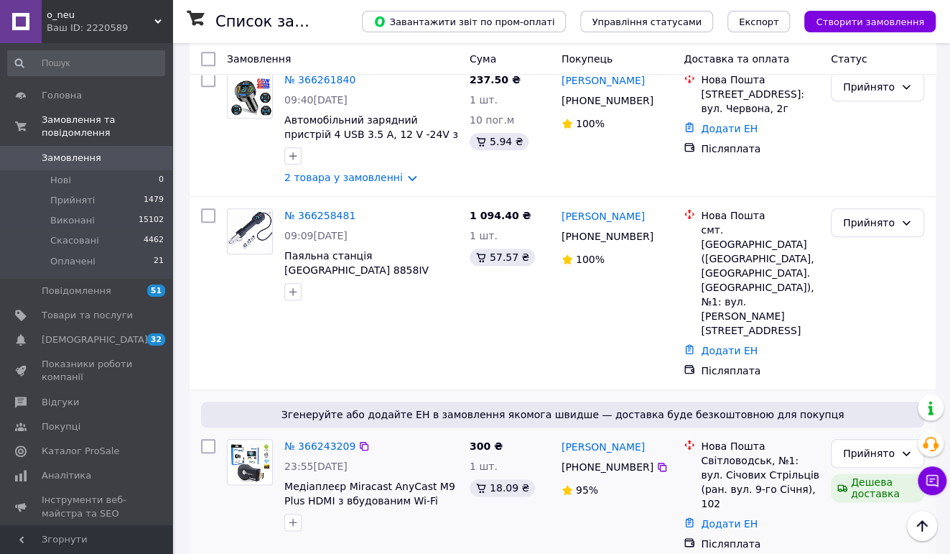
scroll to position [454, 0]
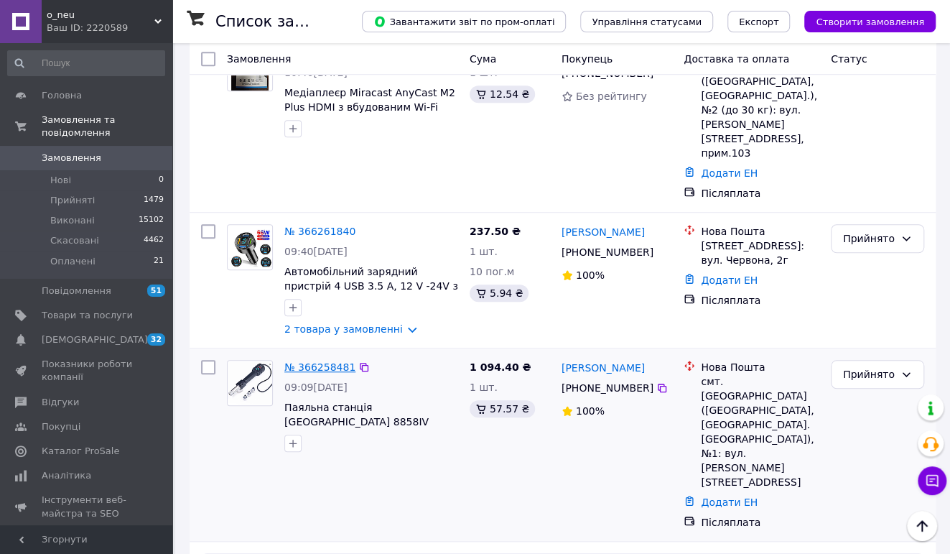
click at [303, 361] on link "№ 366258481" at bounding box center [319, 366] width 71 height 11
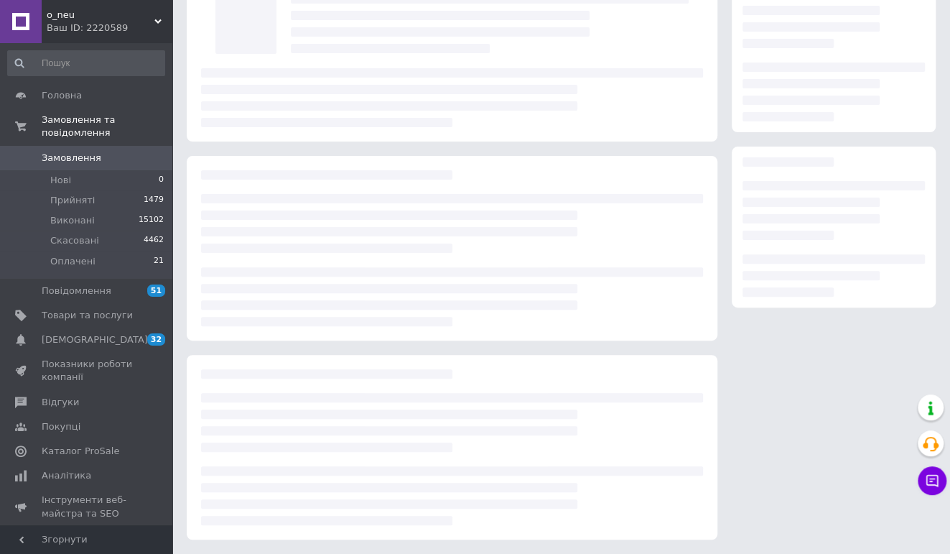
scroll to position [103, 0]
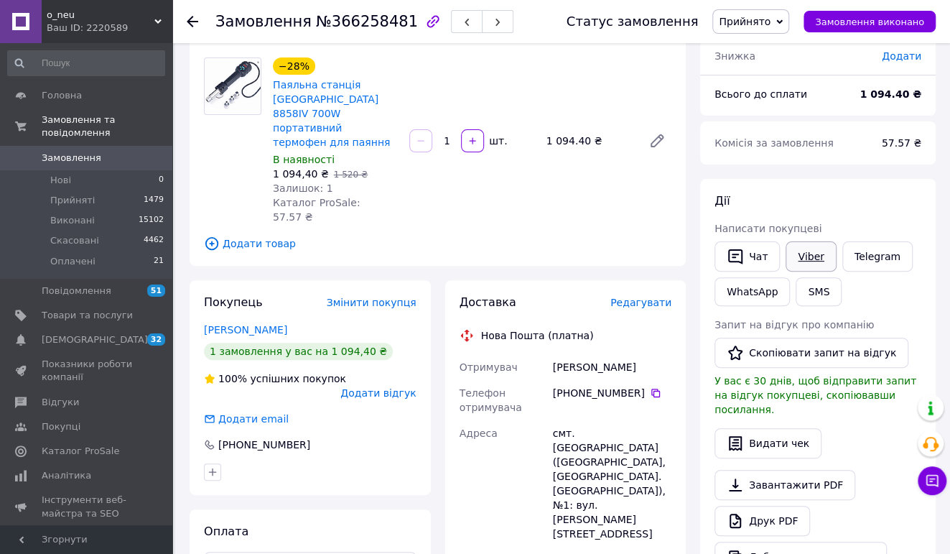
click at [789, 255] on link "Viber" at bounding box center [811, 256] width 50 height 30
click at [810, 264] on link "Viber" at bounding box center [811, 256] width 50 height 30
click at [103, 155] on span "Замовлення" at bounding box center [87, 158] width 91 height 13
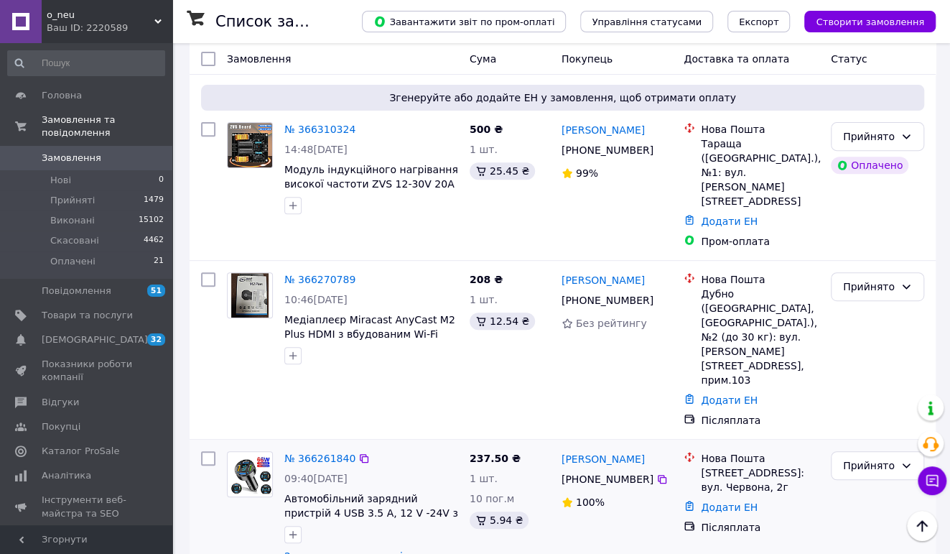
scroll to position [151, 0]
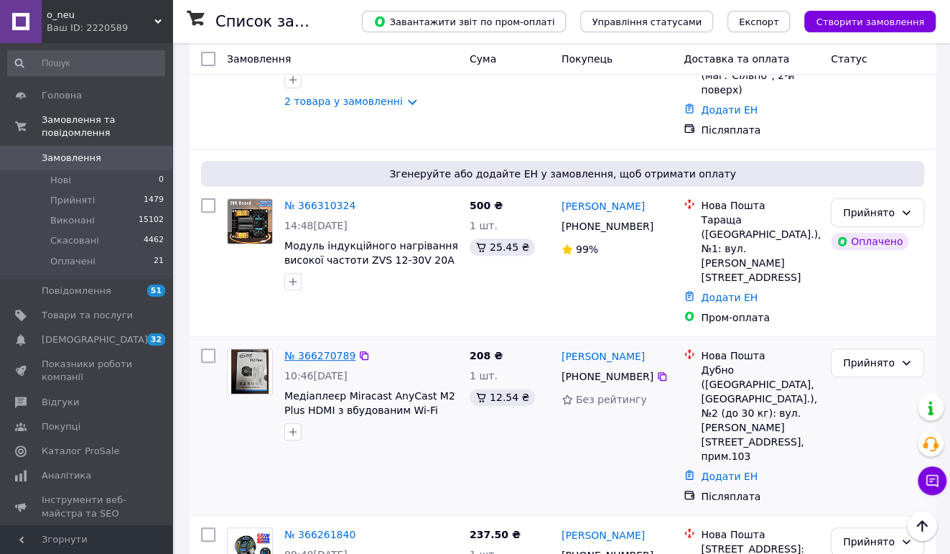
click at [323, 350] on link "№ 366270789" at bounding box center [319, 355] width 71 height 11
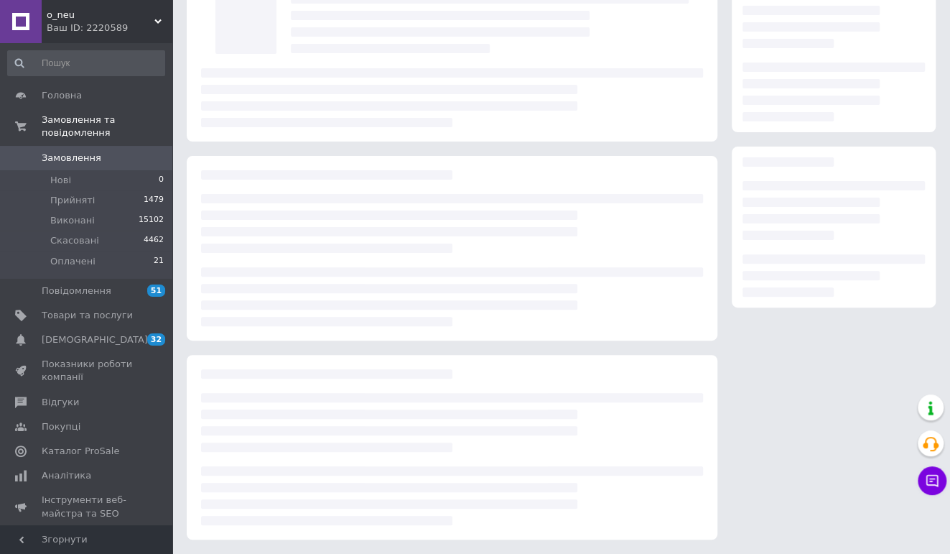
scroll to position [103, 0]
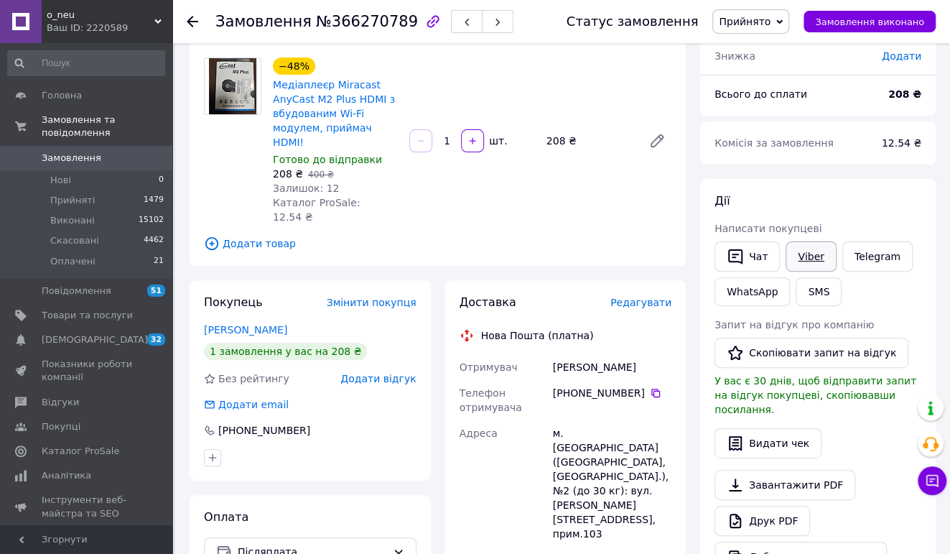
click at [810, 260] on link "Viber" at bounding box center [811, 256] width 50 height 30
click at [654, 387] on icon at bounding box center [655, 392] width 11 height 11
drag, startPoint x: 658, startPoint y: 339, endPoint x: 551, endPoint y: 334, distance: 107.2
click at [551, 354] on div "[PERSON_NAME]" at bounding box center [612, 367] width 124 height 26
copy div "[PERSON_NAME]"
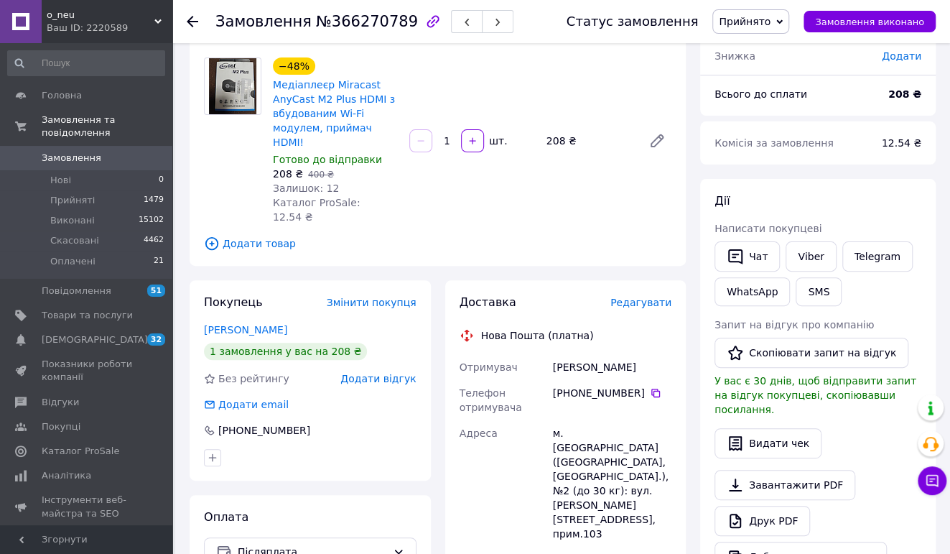
click at [580, 420] on div "м. [GEOGRAPHIC_DATA] ([GEOGRAPHIC_DATA], [GEOGRAPHIC_DATA].), №2 (до 30 кг): ву…" at bounding box center [612, 483] width 124 height 126
click at [579, 420] on div "м. [GEOGRAPHIC_DATA] ([GEOGRAPHIC_DATA], [GEOGRAPHIC_DATA].), №2 (до 30 кг): ву…" at bounding box center [612, 483] width 124 height 126
copy div "Дубно"
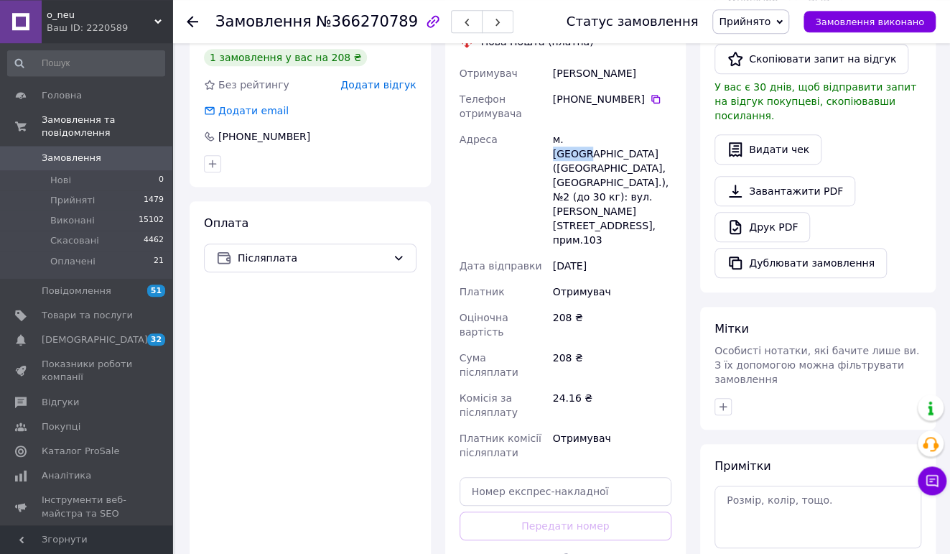
scroll to position [454, 0]
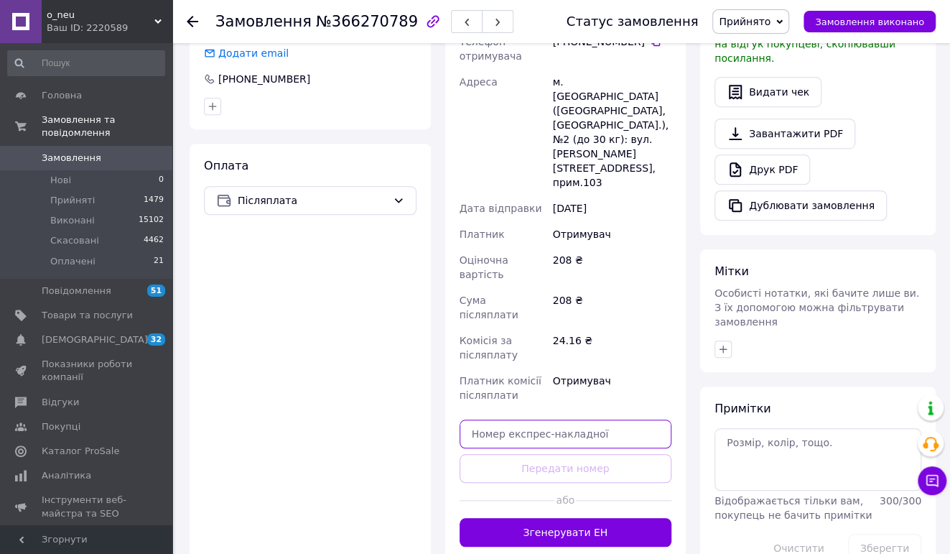
paste input "20451269203835"
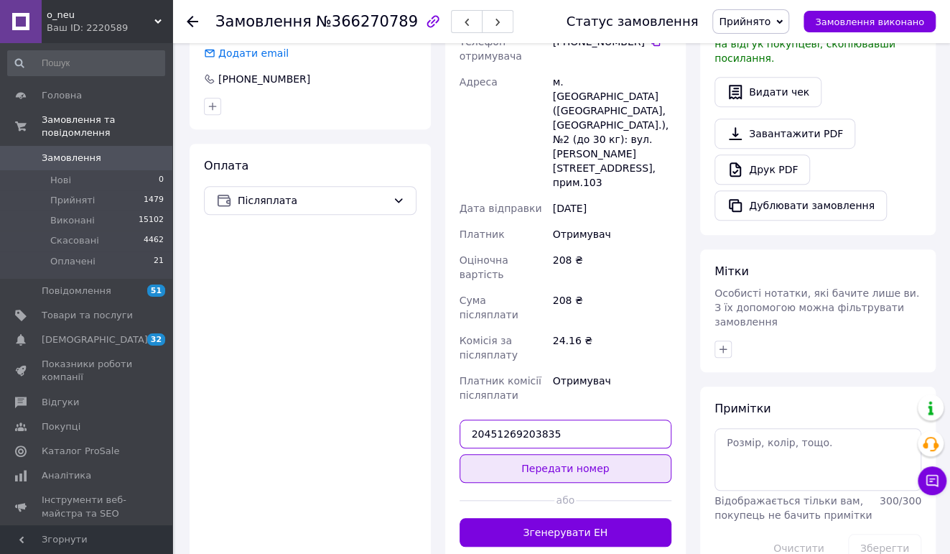
type input "20451269203835"
click at [587, 454] on button "Передати номер" at bounding box center [566, 468] width 213 height 29
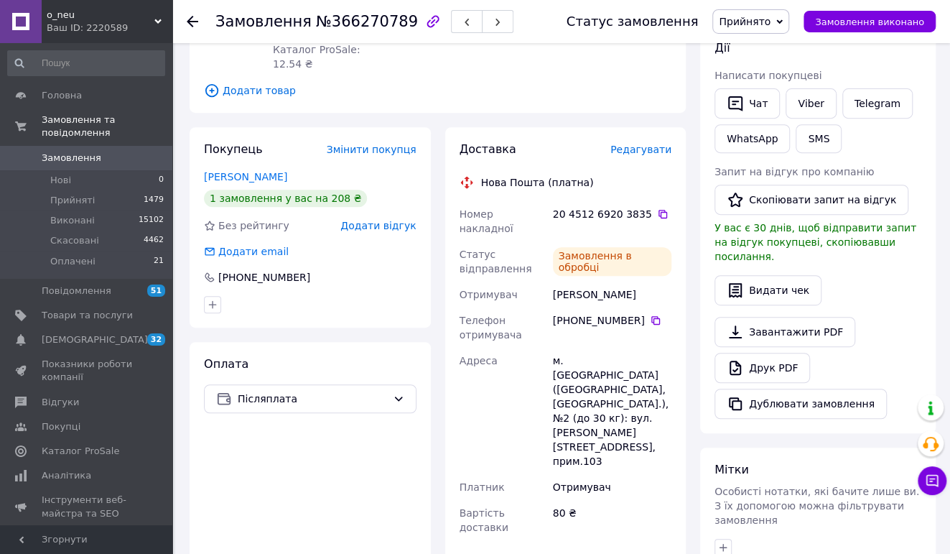
scroll to position [227, 0]
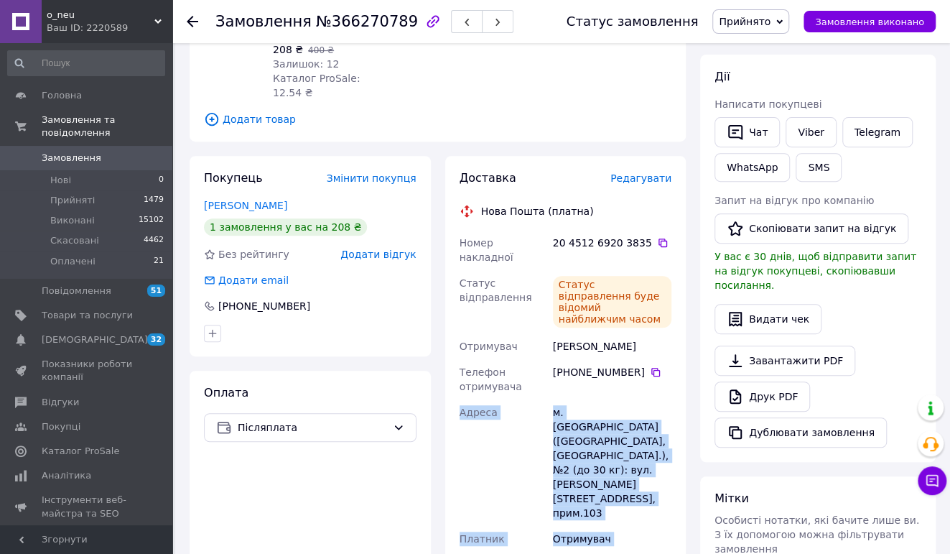
drag, startPoint x: 477, startPoint y: 178, endPoint x: 619, endPoint y: 460, distance: 315.5
click at [619, 460] on div "Доставка Редагувати Нова Пошта (платна) Номер накладної 20 4512 6920 3835   Ста…" at bounding box center [566, 386] width 213 height 433
copy div "Адреса [PERSON_NAME]. [GEOGRAPHIC_DATA] ([GEOGRAPHIC_DATA], [GEOGRAPHIC_DATA].)…"
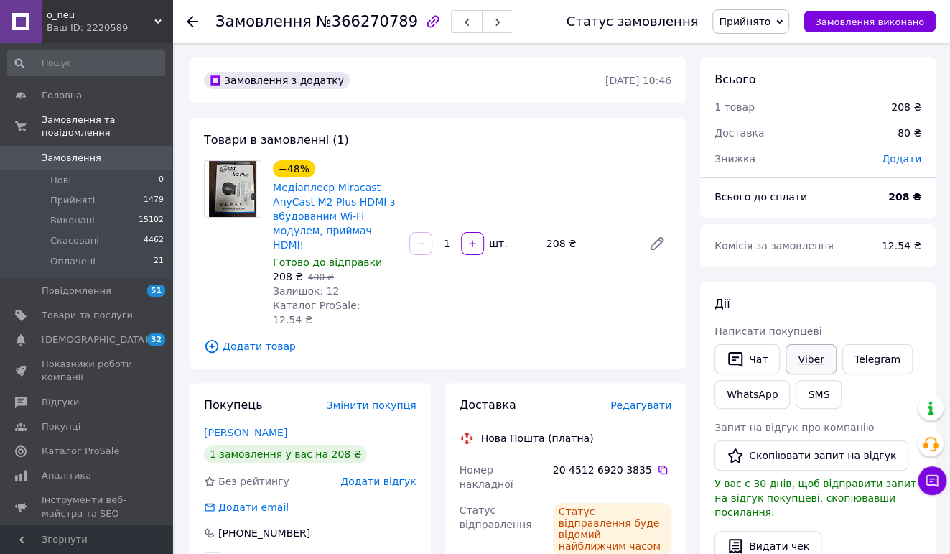
click at [792, 361] on link "Viber" at bounding box center [811, 359] width 50 height 30
click at [69, 154] on span "Замовлення" at bounding box center [72, 158] width 60 height 13
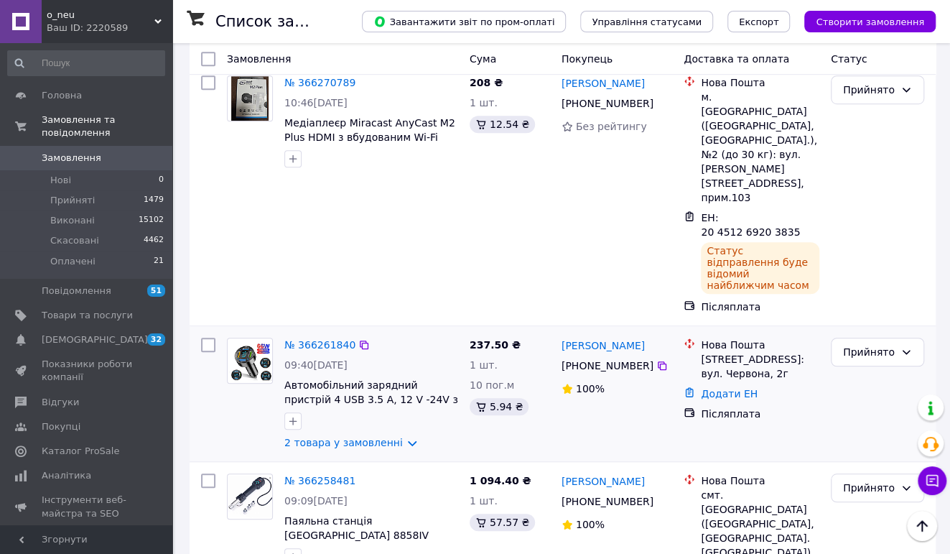
scroll to position [529, 0]
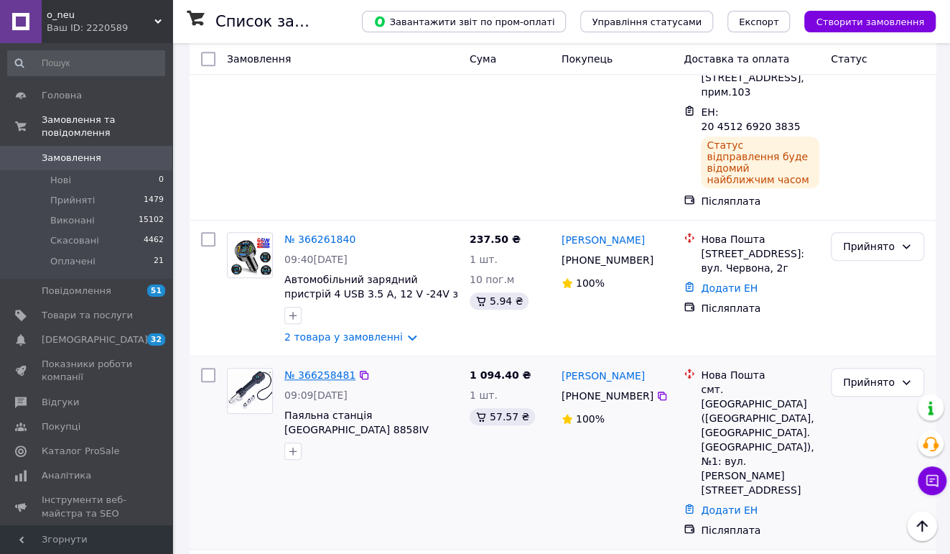
click at [310, 369] on link "№ 366258481" at bounding box center [319, 374] width 71 height 11
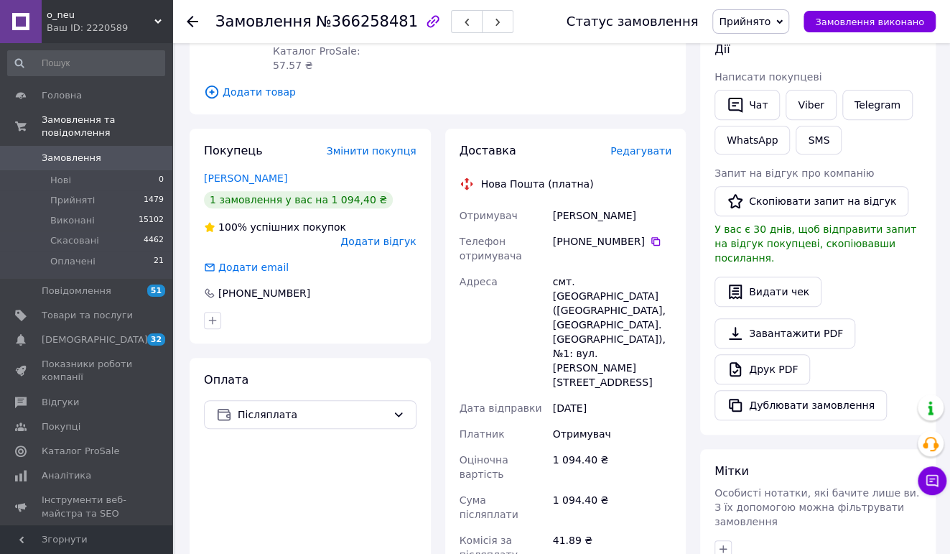
scroll to position [406, 0]
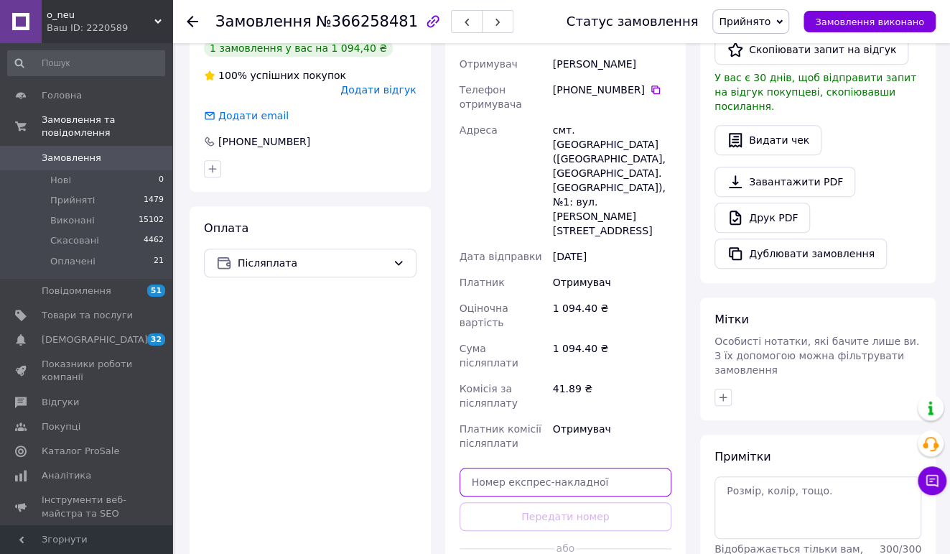
paste input "20451269208598"
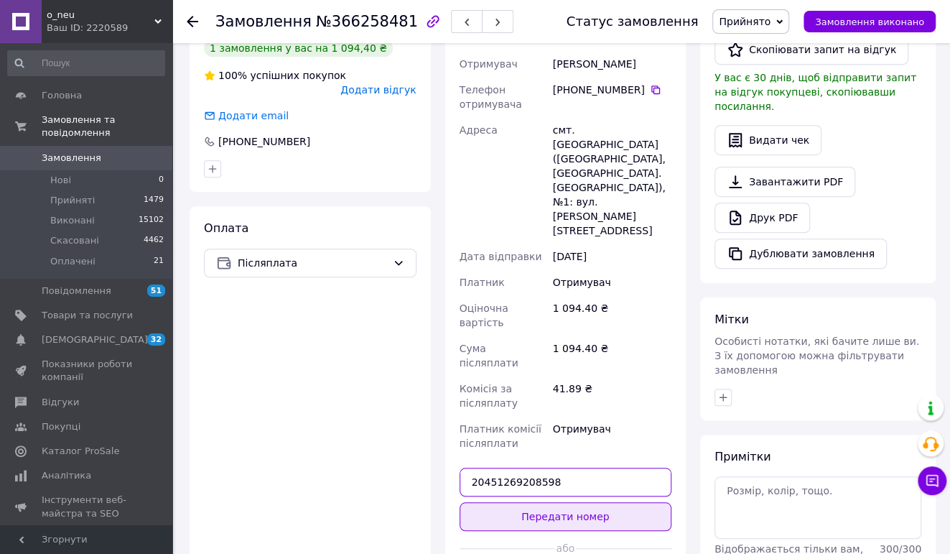
type input "20451269208598"
click at [604, 502] on button "Передати номер" at bounding box center [566, 516] width 213 height 29
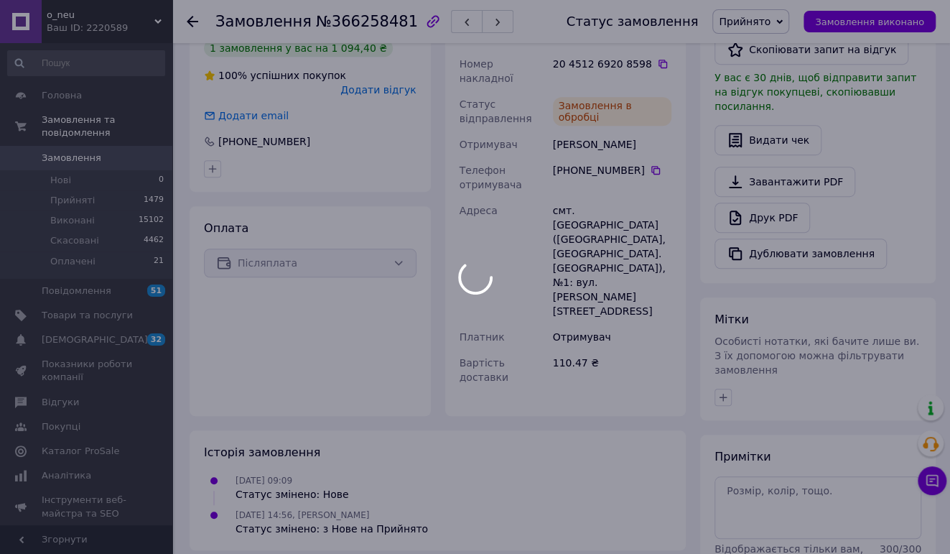
scroll to position [254, 0]
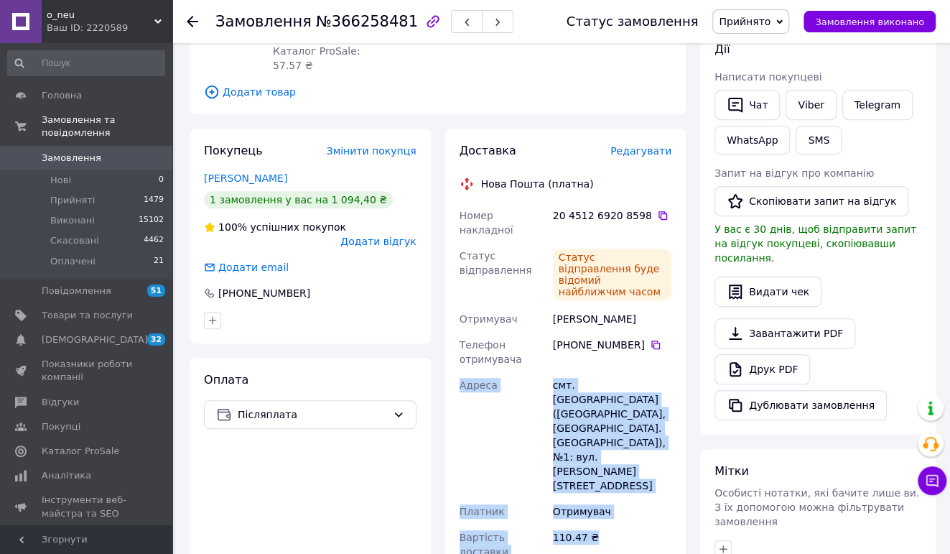
drag, startPoint x: 478, startPoint y: 150, endPoint x: 591, endPoint y: 348, distance: 227.8
click at [620, 443] on div "Доставка Редагувати Нова Пошта (платна) Номер накладної 20 4512 6920 8598   Ста…" at bounding box center [566, 359] width 213 height 433
copy div "[GEOGRAPHIC_DATA] смт. [GEOGRAPHIC_DATA] ([GEOGRAPHIC_DATA], [GEOGRAPHIC_DATA].…"
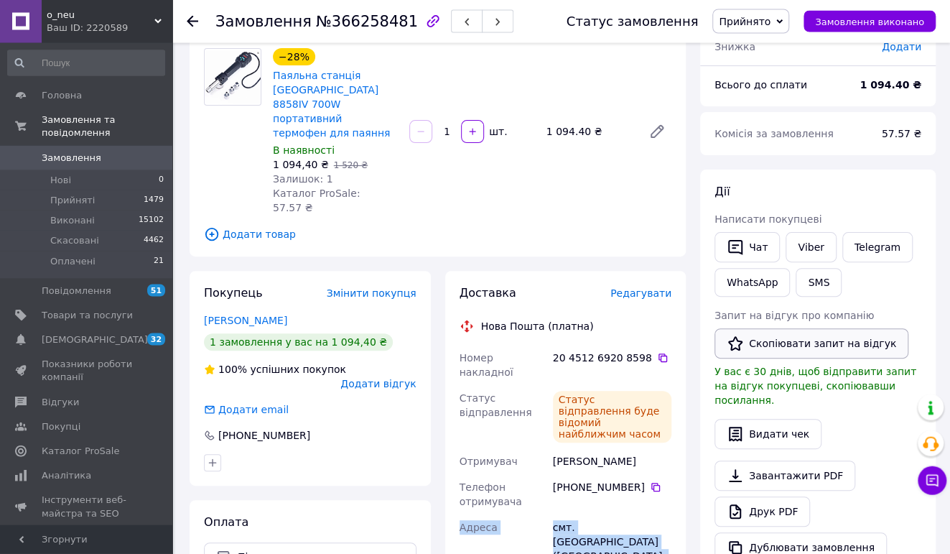
scroll to position [103, 0]
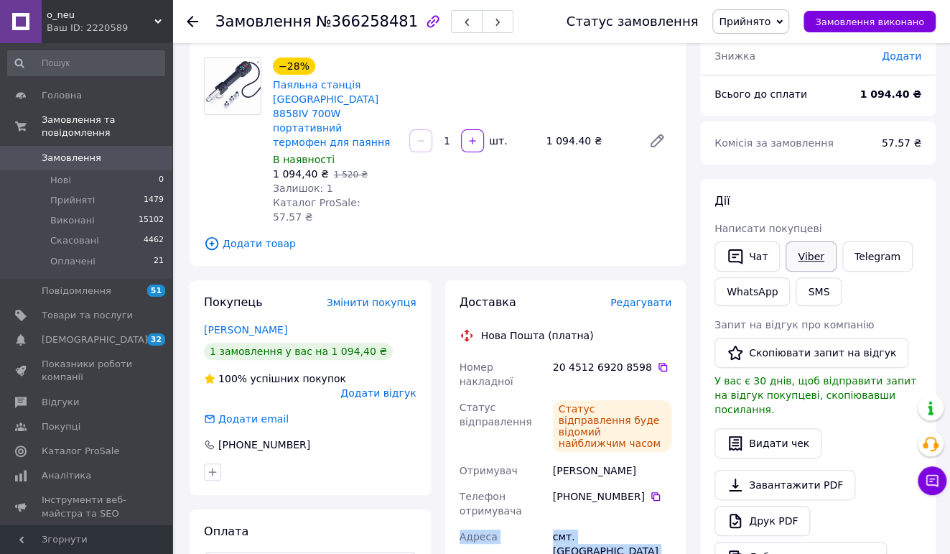
click at [811, 258] on link "Viber" at bounding box center [811, 256] width 50 height 30
click at [79, 154] on span "Замовлення" at bounding box center [72, 158] width 60 height 13
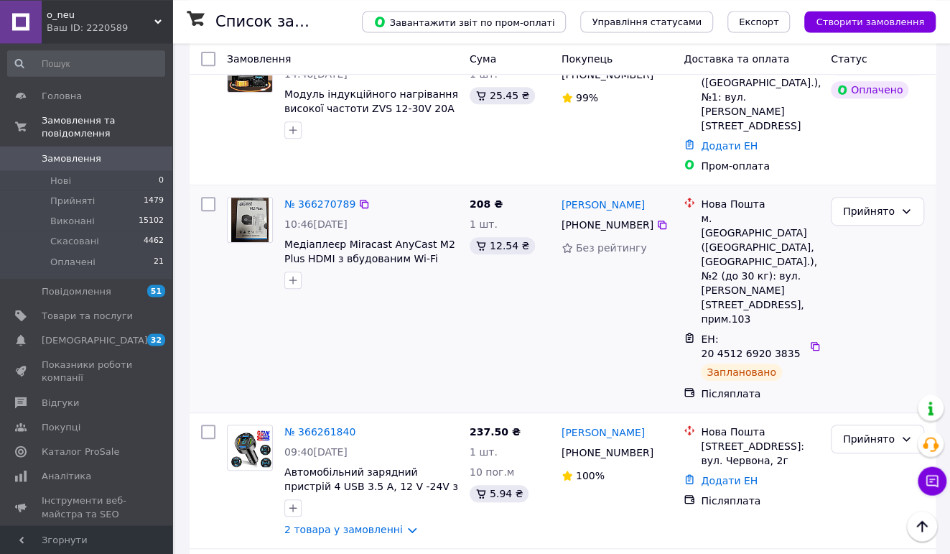
scroll to position [379, 0]
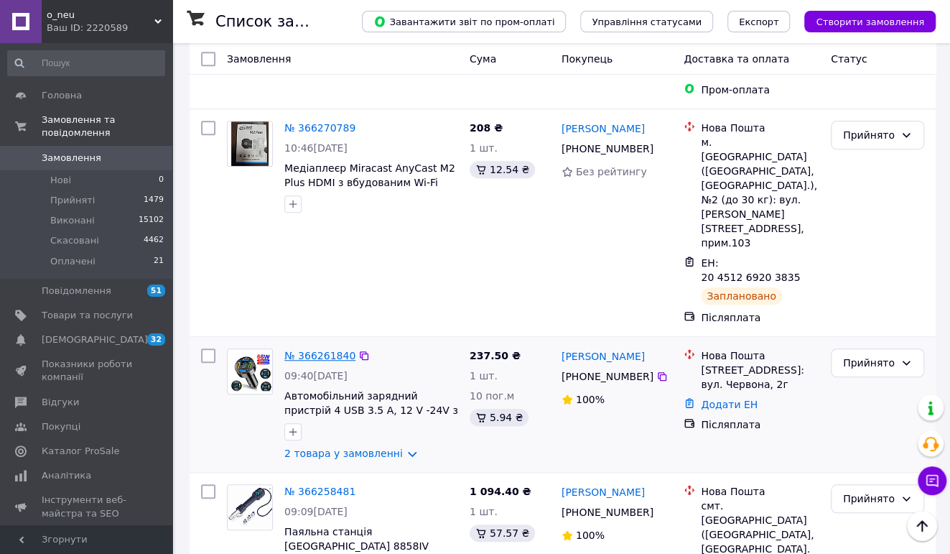
click at [321, 350] on link "№ 366261840" at bounding box center [319, 355] width 71 height 11
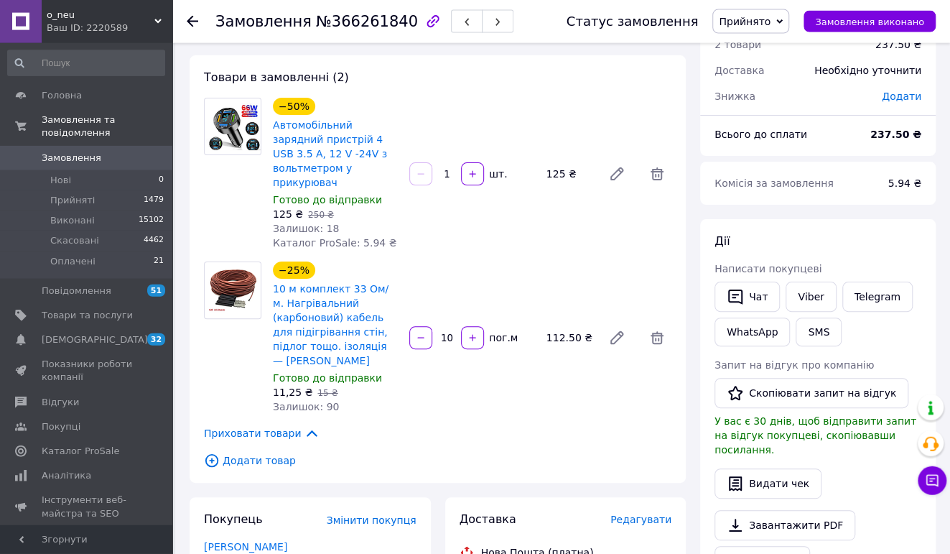
scroll to position [103, 0]
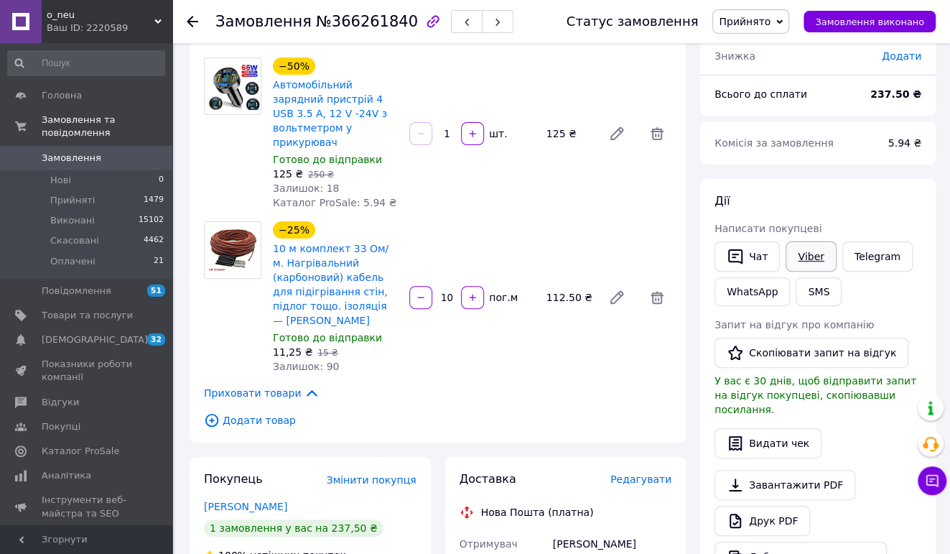
click at [807, 261] on link "Viber" at bounding box center [811, 256] width 50 height 30
click at [814, 253] on link "Viber" at bounding box center [811, 256] width 50 height 30
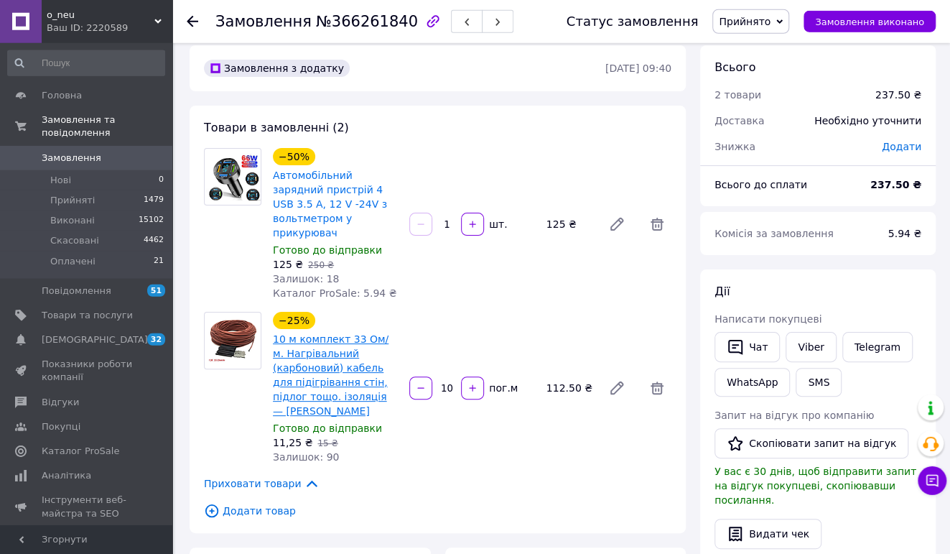
scroll to position [0, 0]
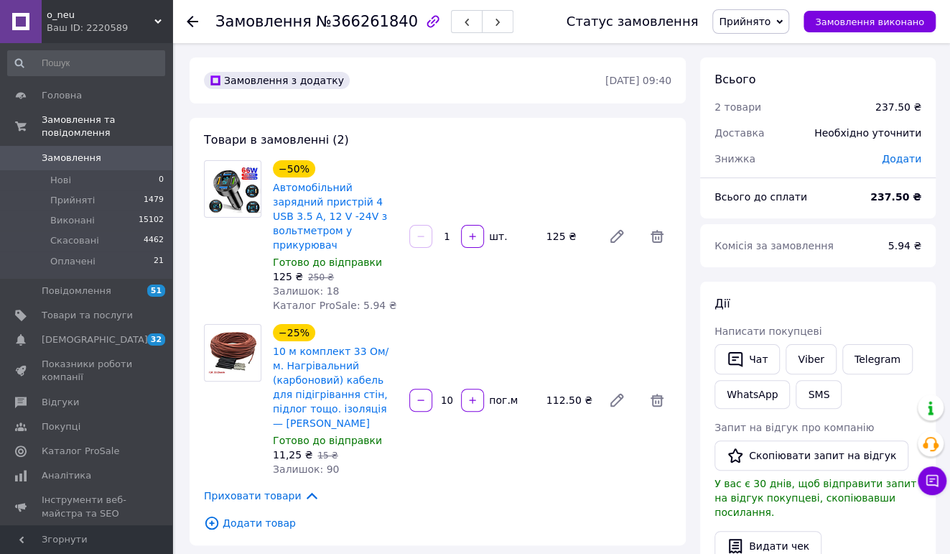
click at [84, 154] on span "Замовлення" at bounding box center [72, 158] width 60 height 13
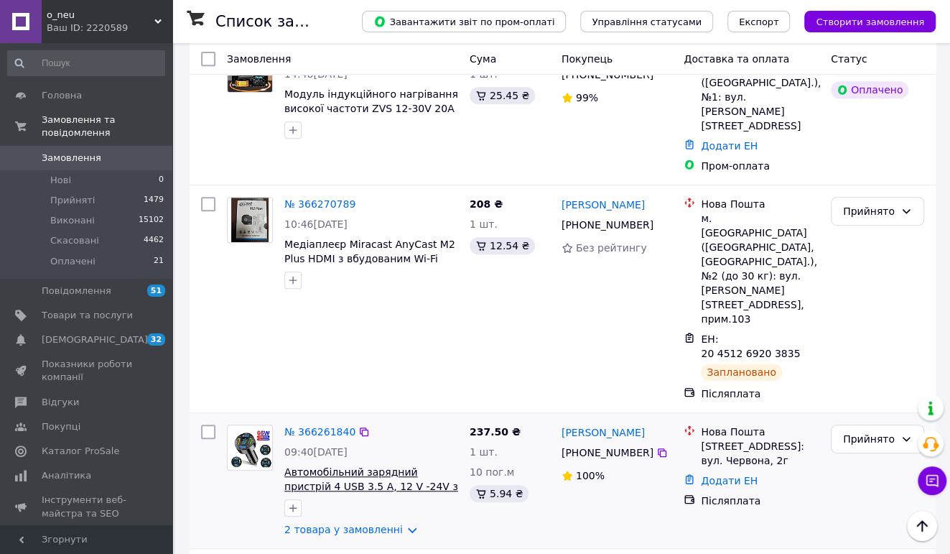
scroll to position [379, 0]
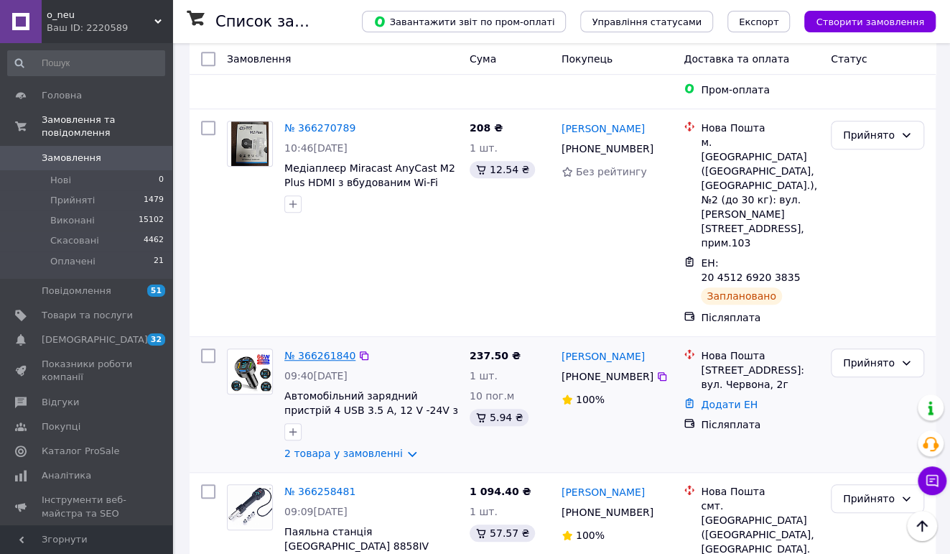
click at [317, 350] on link "№ 366261840" at bounding box center [319, 355] width 71 height 11
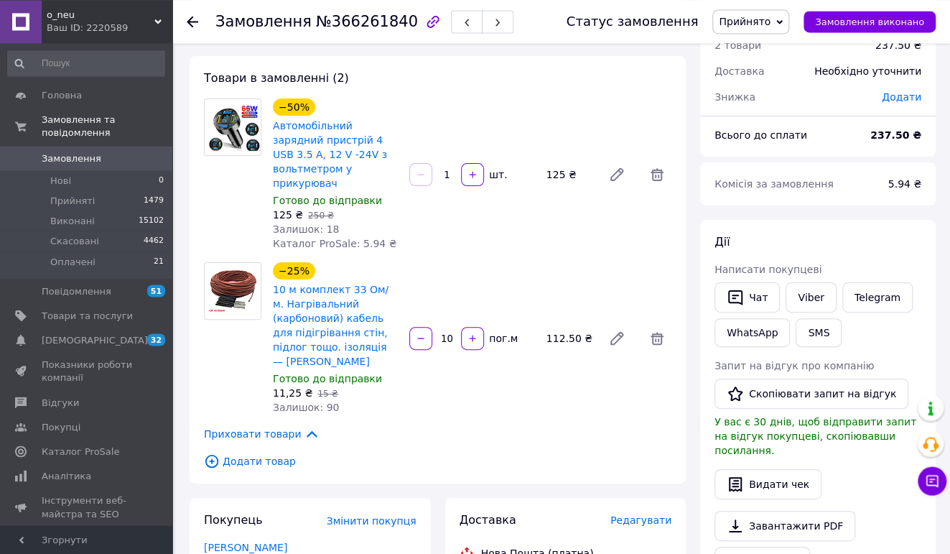
scroll to position [27, 0]
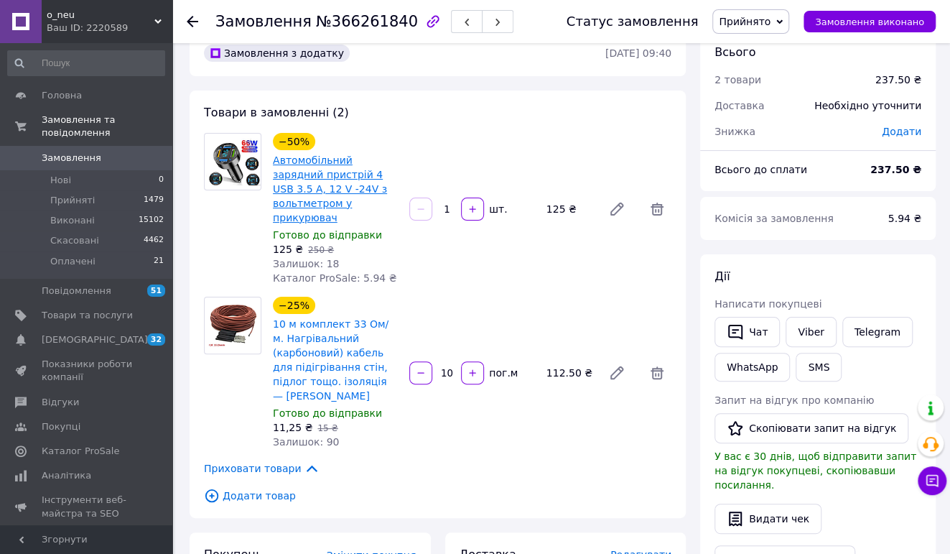
click at [376, 164] on link "Автомобільний зарядний пристрій 4 USB 3.5 А, 12 V -24V з вольтметром у прикурюв…" at bounding box center [330, 188] width 114 height 69
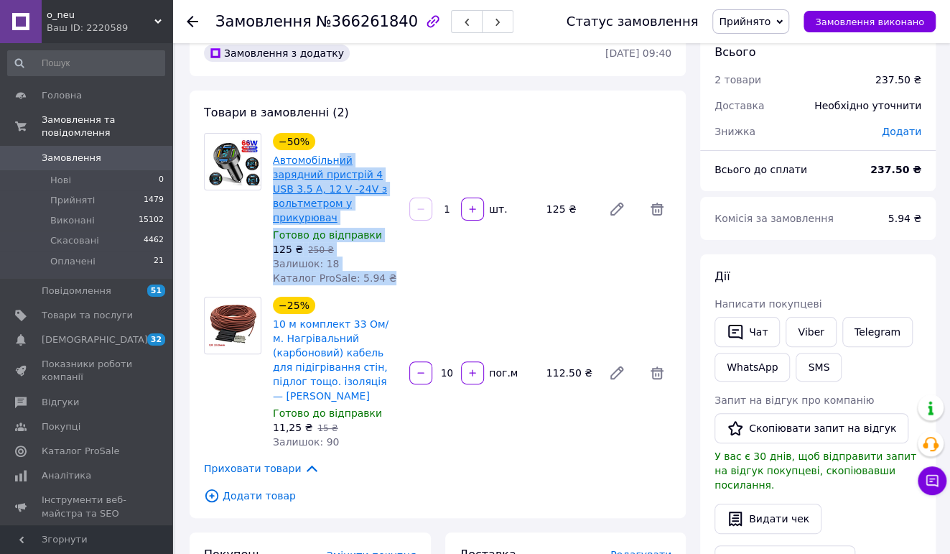
drag, startPoint x: 407, startPoint y: 157, endPoint x: 333, endPoint y: 157, distance: 74.0
click at [391, 132] on div "−50% Автомобільний зарядний пристрій 4 USB 3.5 А, 12 V -24V з вольтметром у при…" at bounding box center [336, 178] width 128 height 95
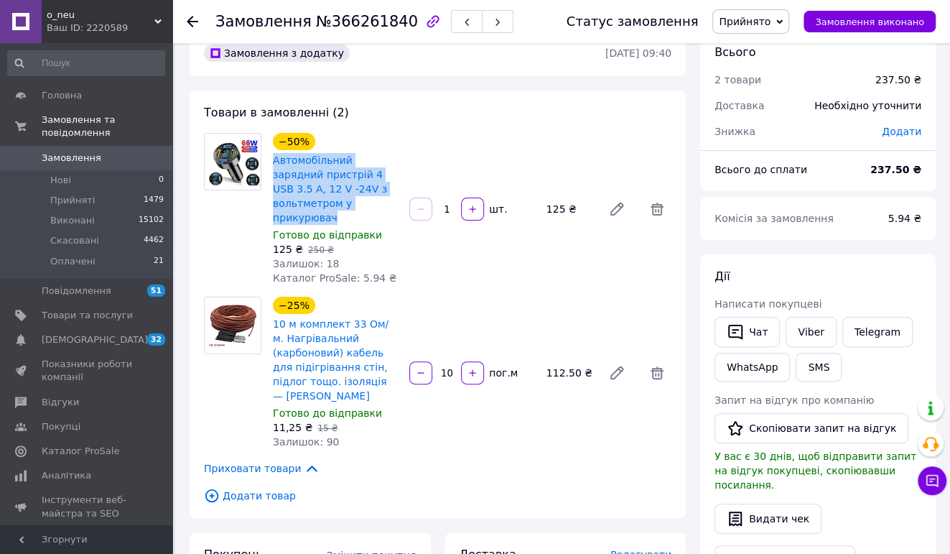
drag, startPoint x: 272, startPoint y: 155, endPoint x: 399, endPoint y: 202, distance: 134.8
click at [399, 202] on div "Автомобільний зарядний пристрій 4 USB 3.5 А, 12 V -24V з вольтметром у прикурюв…" at bounding box center [336, 189] width 128 height 75
copy link "Автомобільний зарядний пристрій 4 USB 3.5 А, 12 V -24V з вольтметром у прикурюв…"
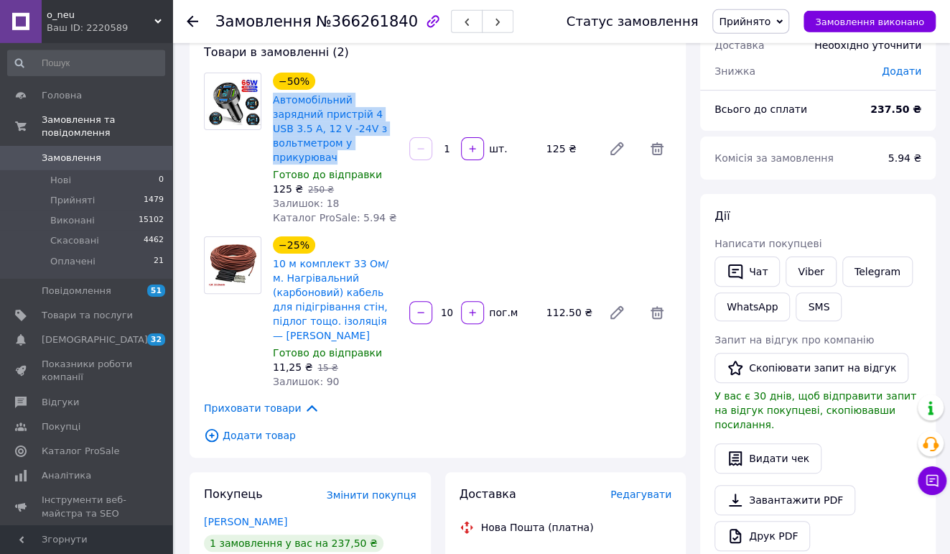
scroll to position [179, 0]
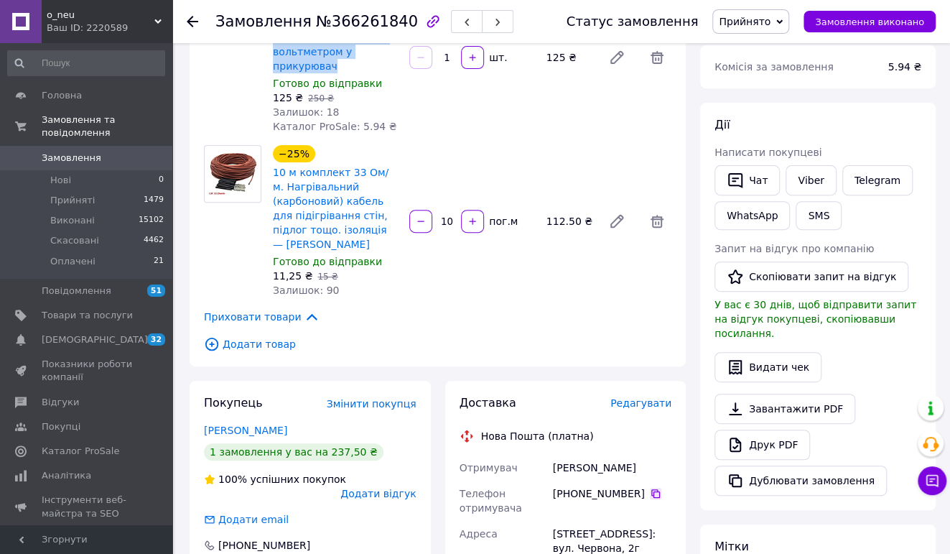
click at [652, 489] on icon at bounding box center [656, 493] width 9 height 9
drag, startPoint x: 626, startPoint y: 440, endPoint x: 549, endPoint y: 440, distance: 77.6
copy div "Отримувач [PERSON_NAME]"
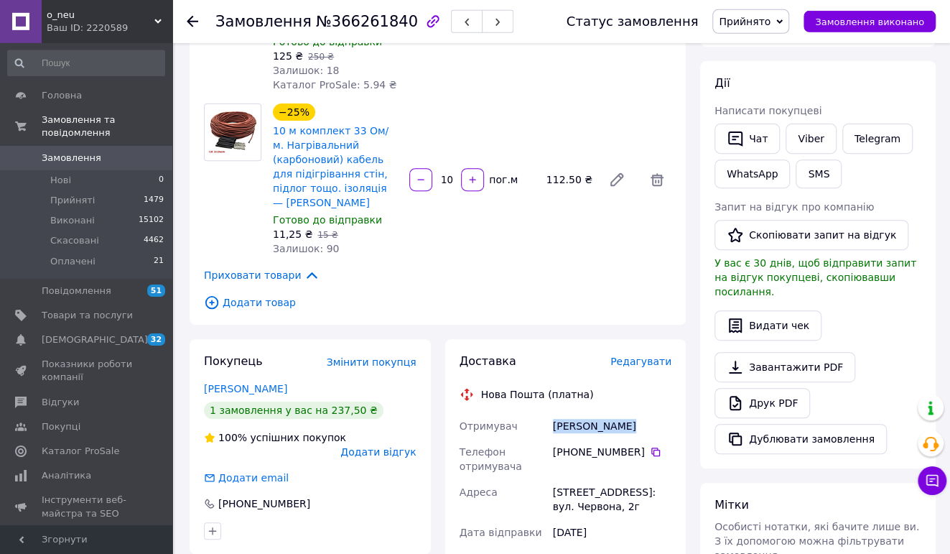
scroll to position [254, 0]
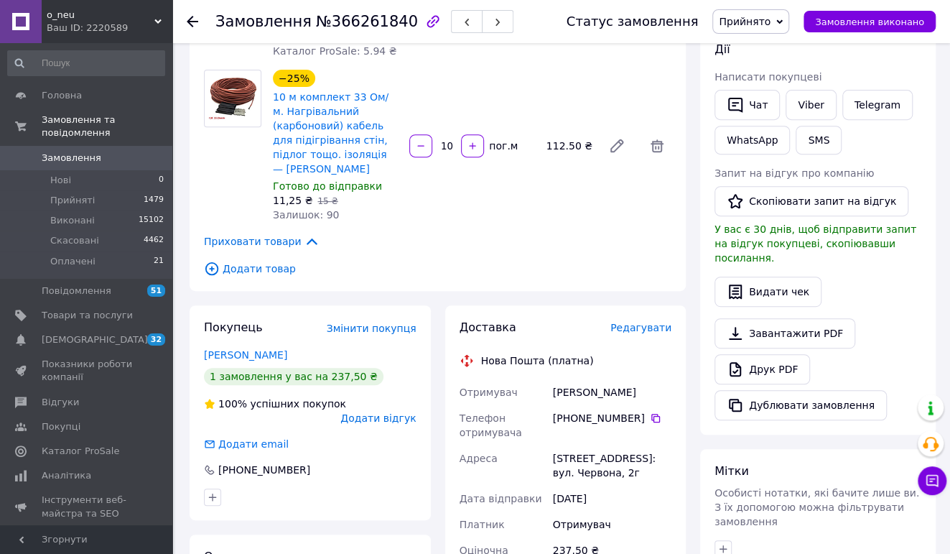
click at [570, 445] on div "[STREET_ADDRESS]: вул. Червона, 2г" at bounding box center [612, 465] width 124 height 40
copy div "Верхівцеве"
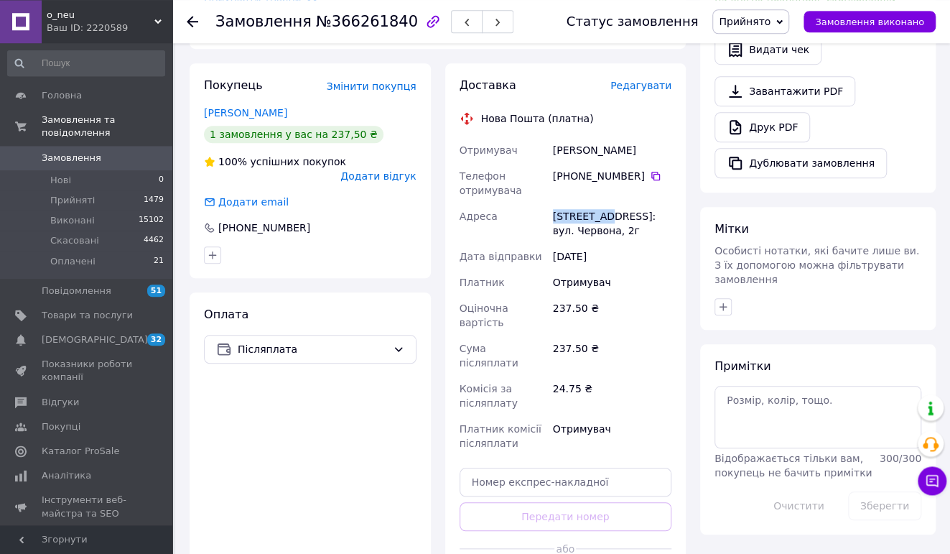
scroll to position [529, 0]
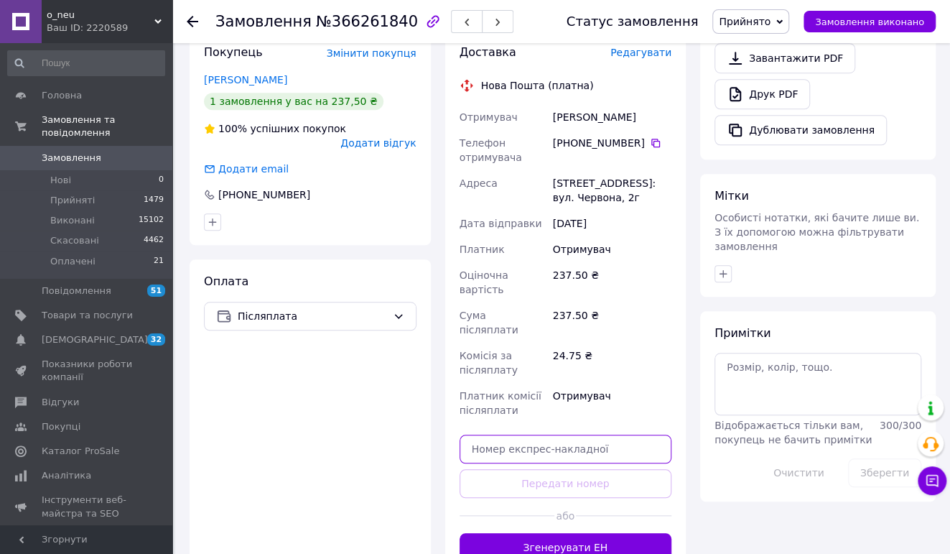
paste input "20451269225881"
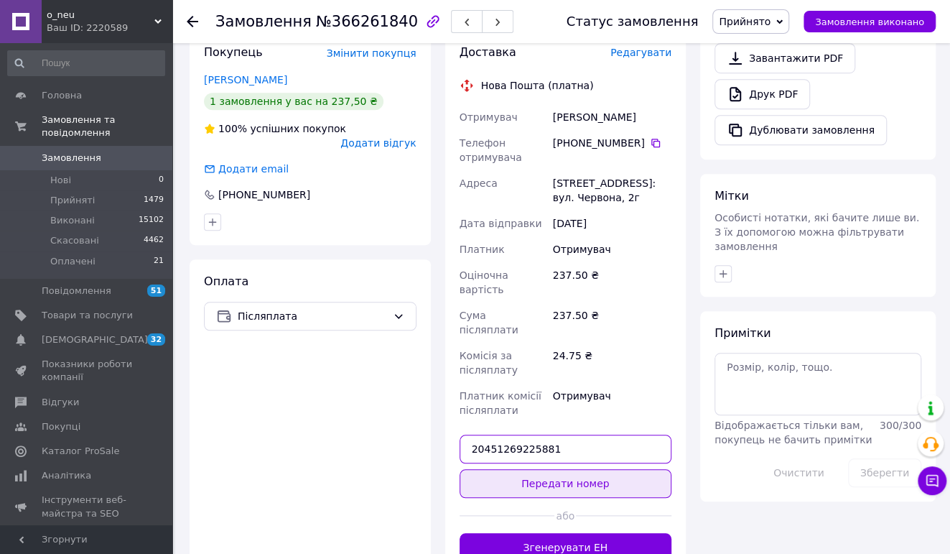
type input "20451269225881"
click at [585, 469] on button "Передати номер" at bounding box center [566, 483] width 213 height 29
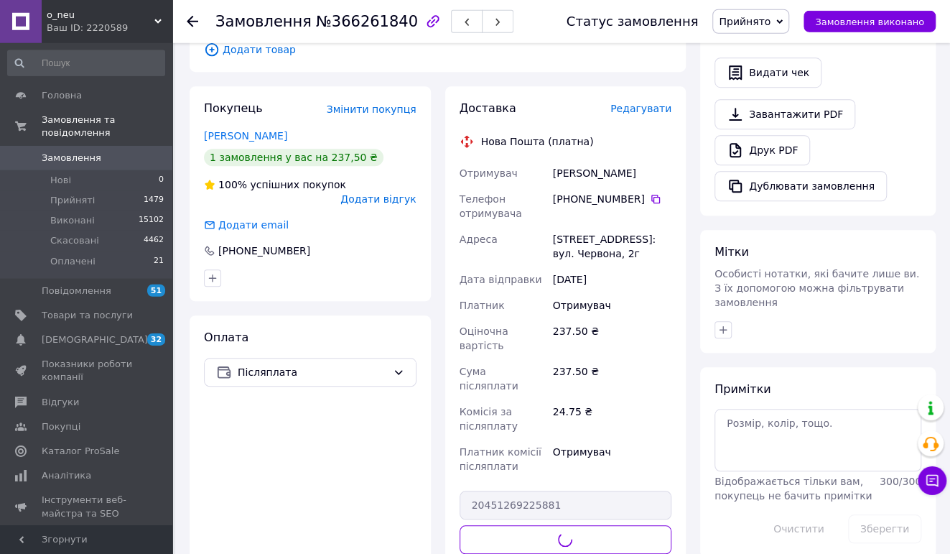
scroll to position [454, 0]
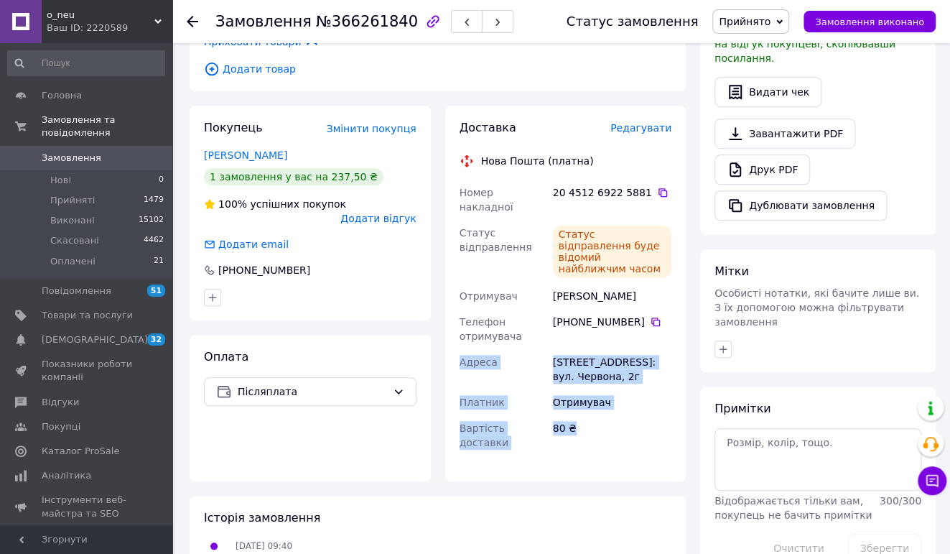
drag, startPoint x: 482, startPoint y: 130, endPoint x: 583, endPoint y: 384, distance: 273.7
click at [583, 384] on div "Доставка Редагувати Нова Пошта (платна) Номер накладної 20 4512 6922 5881   Ста…" at bounding box center [566, 293] width 213 height 347
copy div "Адреса [STREET_ADDRESS]: вул. Червона, 2г Платник Отримувач Вартість доставки 8…"
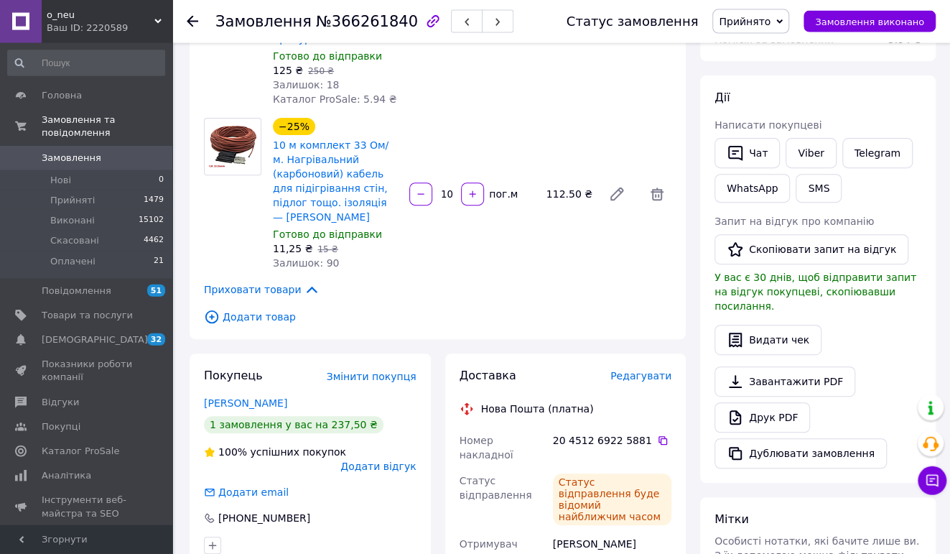
scroll to position [151, 0]
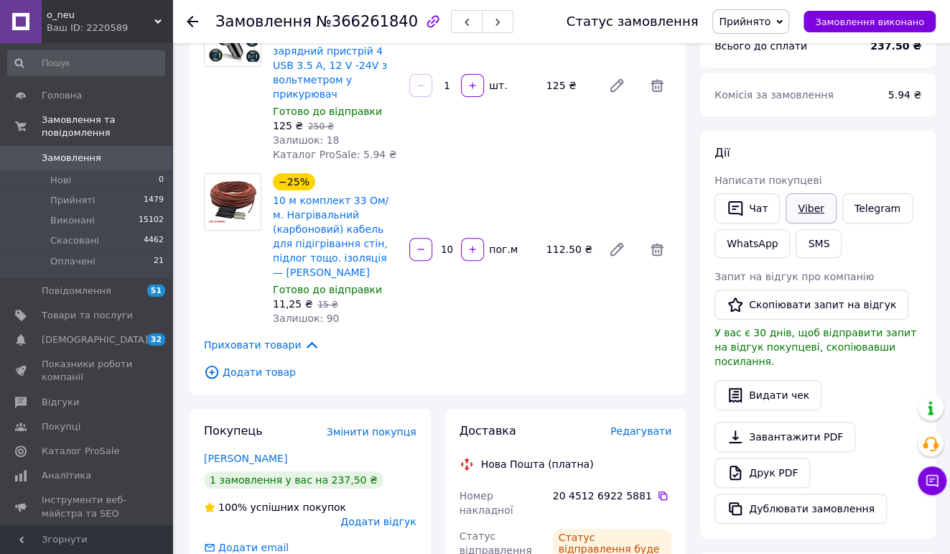
click at [802, 203] on link "Viber" at bounding box center [811, 208] width 50 height 30
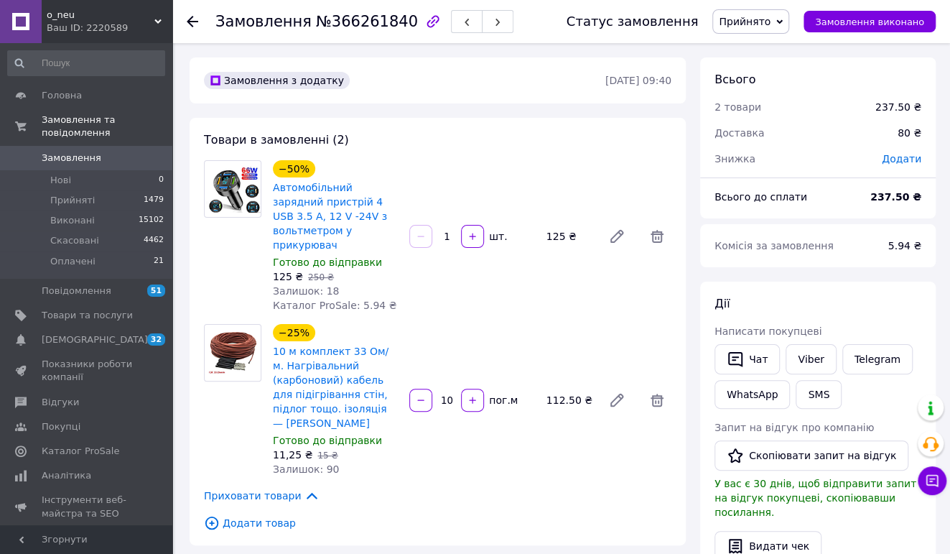
click at [116, 159] on span "Замовлення" at bounding box center [87, 158] width 91 height 13
